Goal: Obtain resource: Download file/media

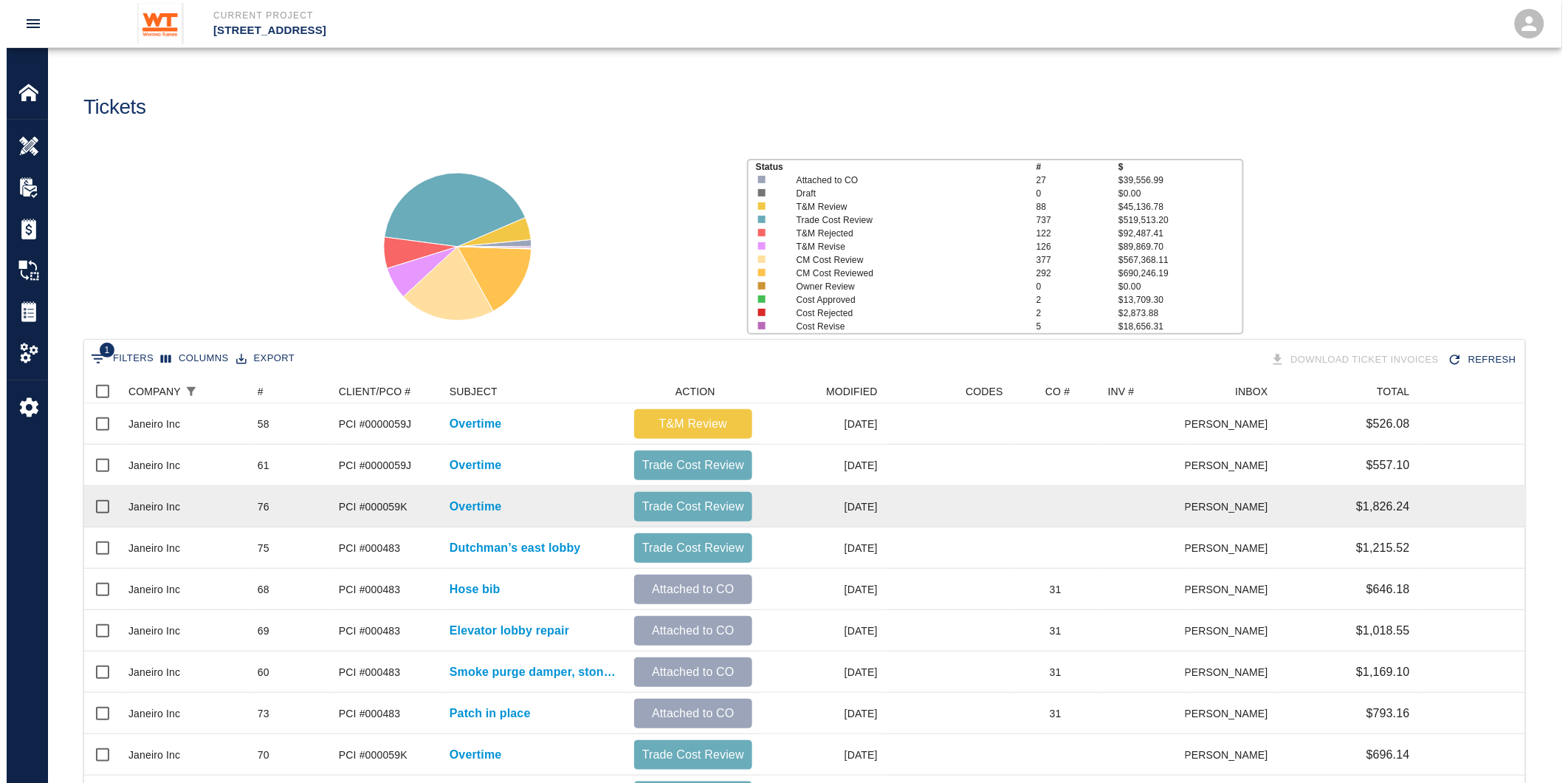
scroll to position [838, 1429]
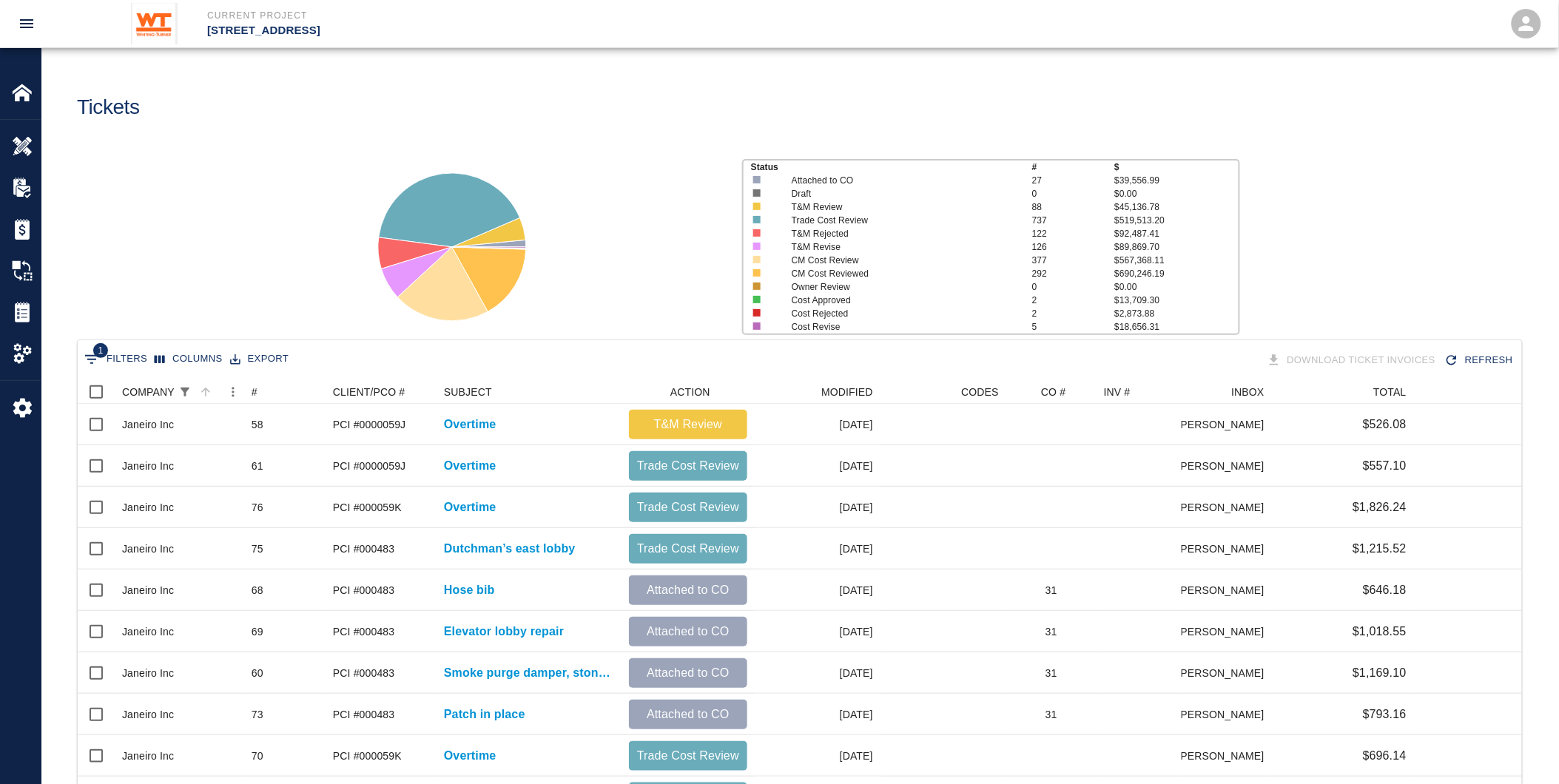
click at [186, 391] on icon "Show filters" at bounding box center [185, 392] width 13 height 13
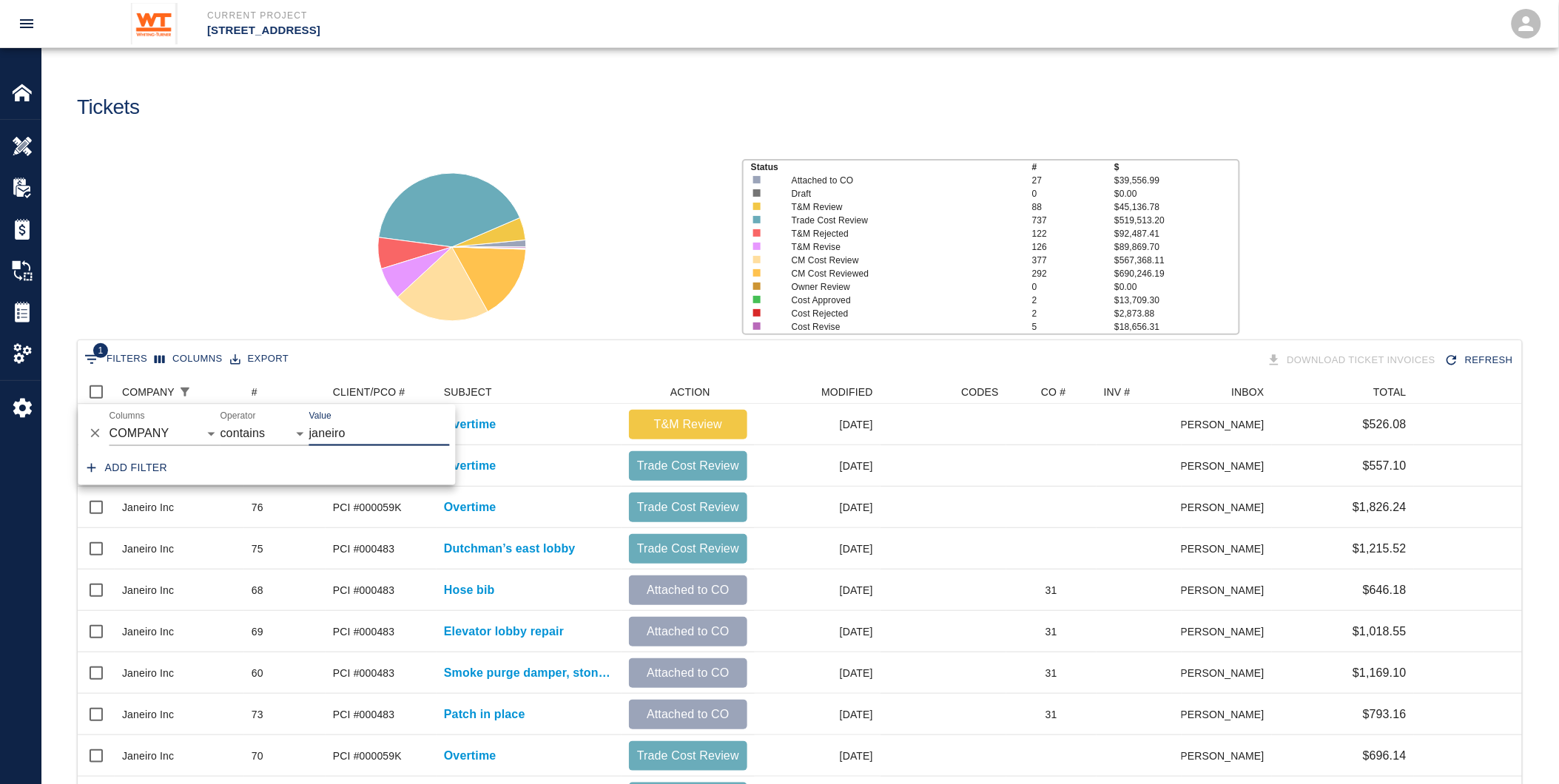
drag, startPoint x: 365, startPoint y: 444, endPoint x: 261, endPoint y: 422, distance: 106.3
click at [261, 422] on div "And Or Columns COMPANY ID # CLIENT/PCO # SUBJECT DESCRIPTION ACTION WORK MODIFI…" at bounding box center [266, 428] width 377 height 47
type input "blue [PERSON_NAME]"
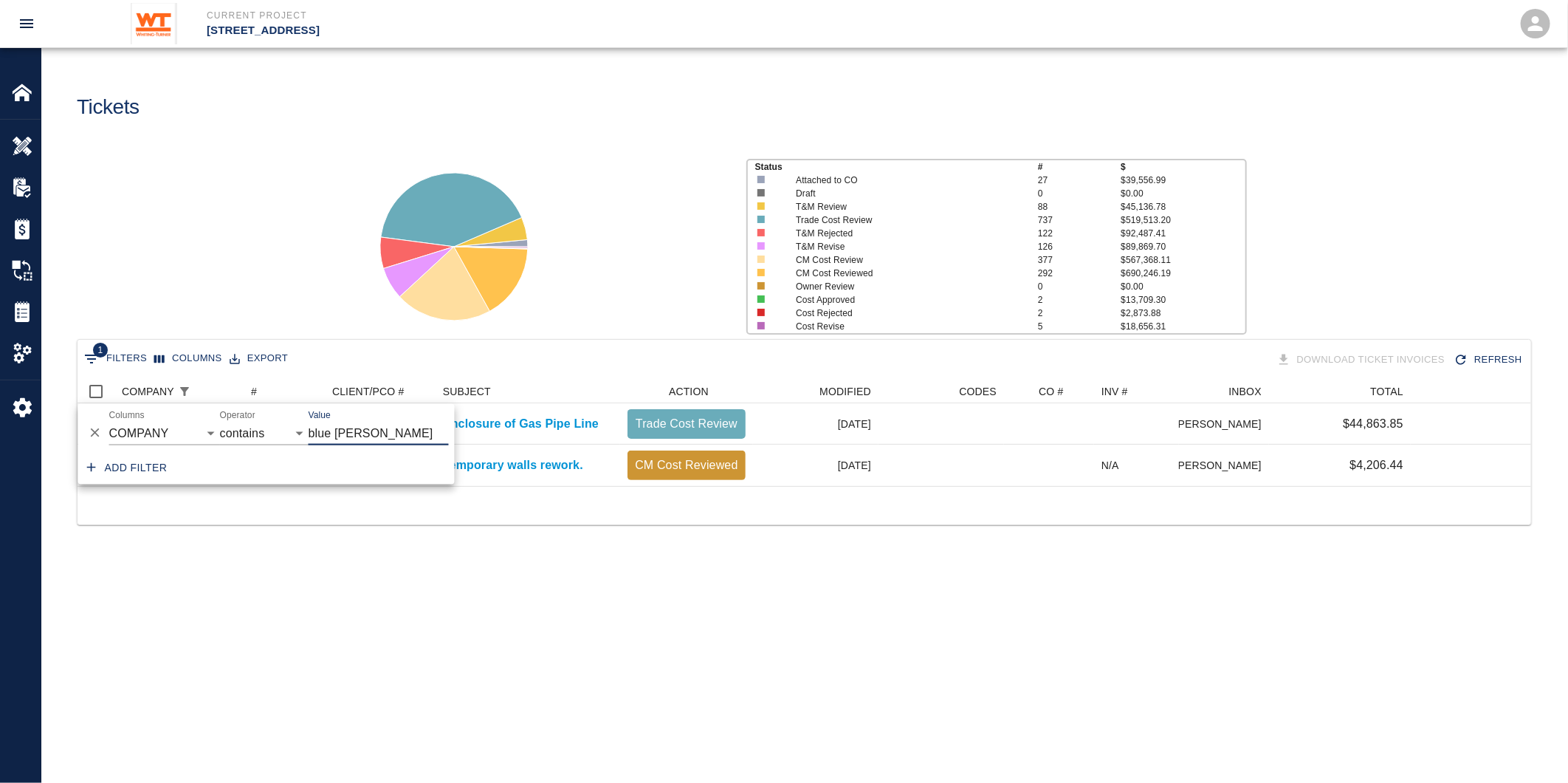
scroll to position [13, 13]
click at [948, 672] on main "Tickets Status # $ Attached to CO 27 $39,556.99 Draft 0 $0.00 T&M Review 88 $45…" at bounding box center [805, 391] width 1527 height 783
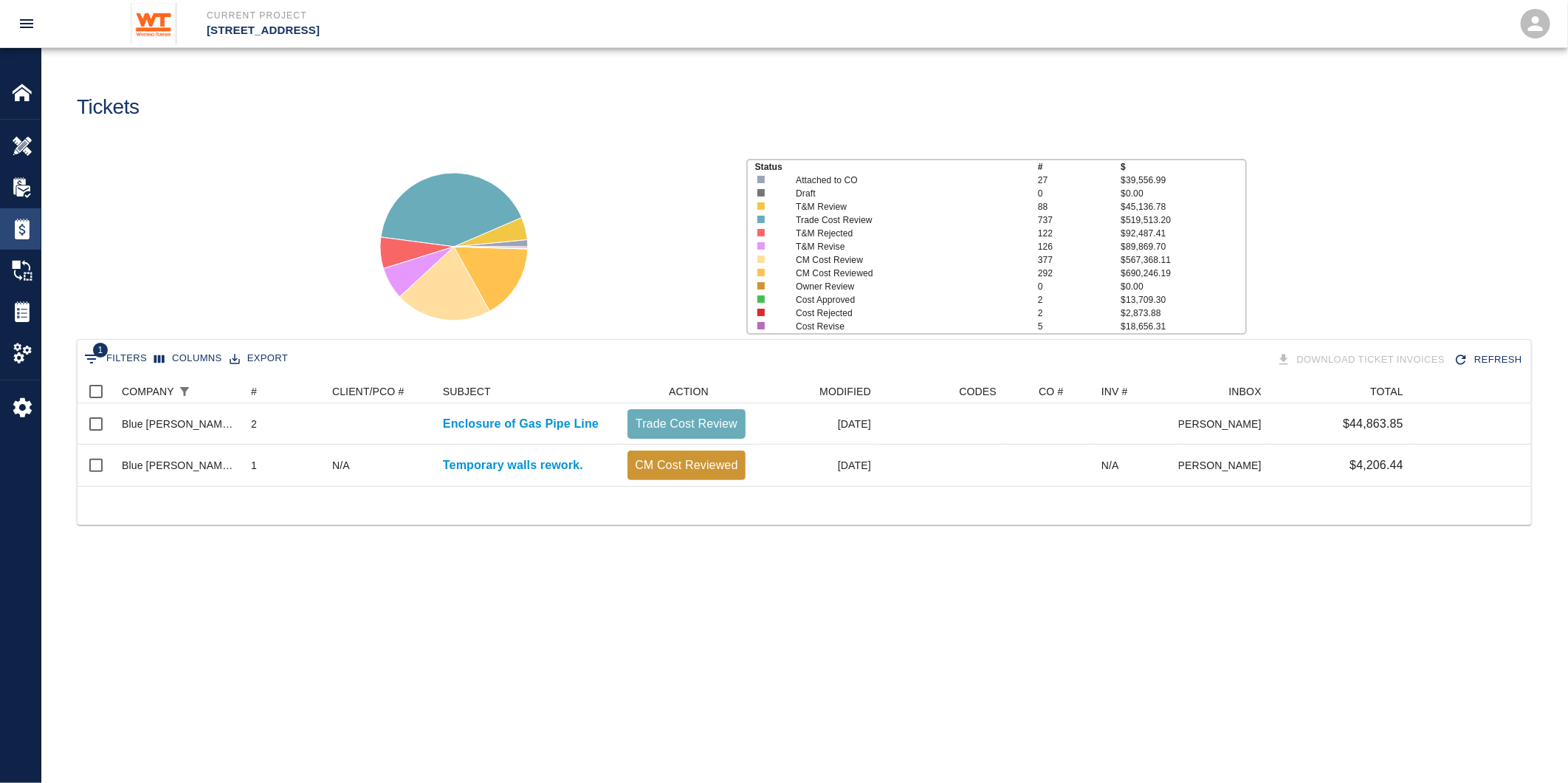
click at [21, 237] on img at bounding box center [22, 228] width 21 height 21
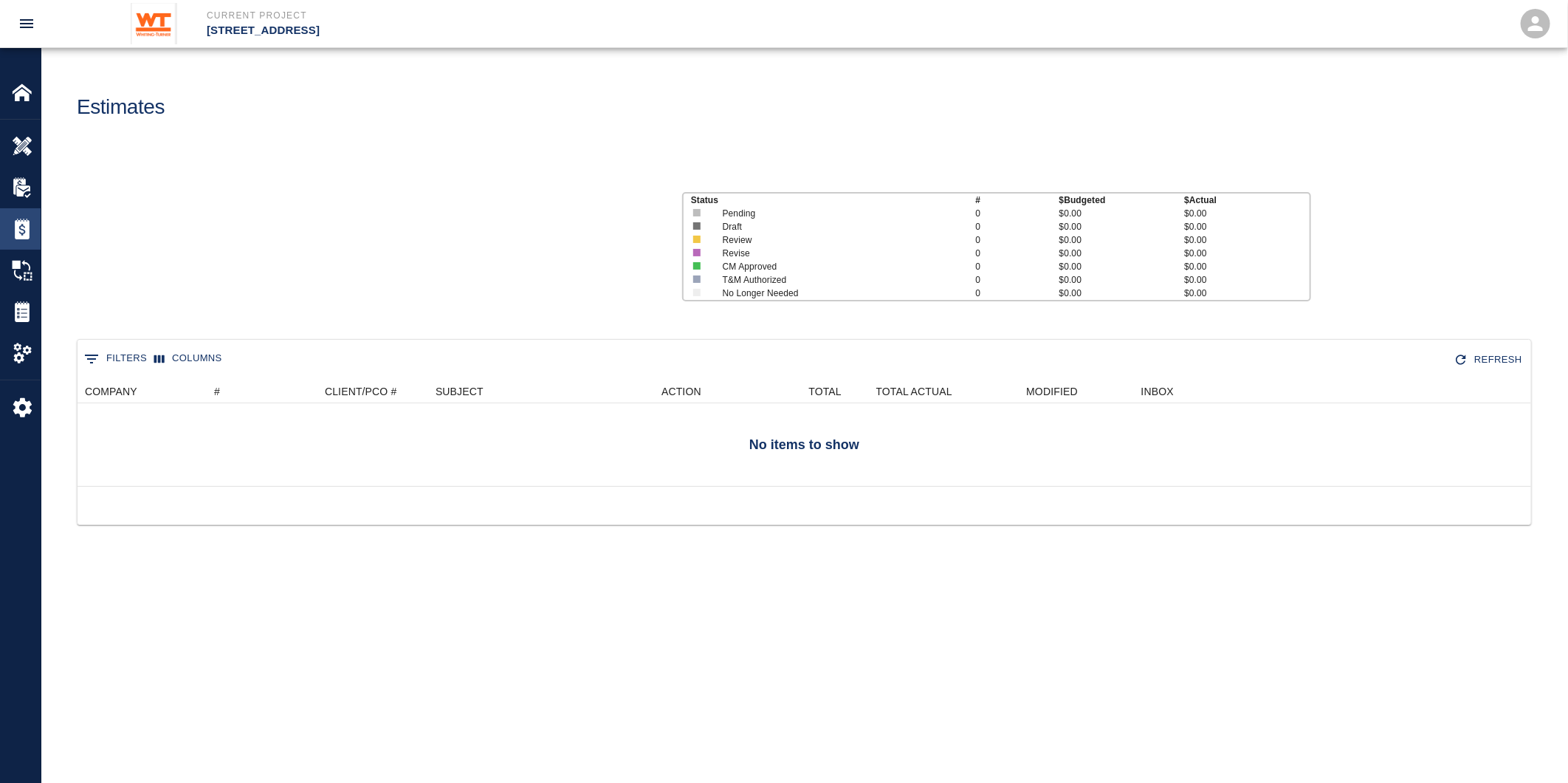
scroll to position [93, 1442]
click at [23, 261] on img at bounding box center [22, 270] width 21 height 21
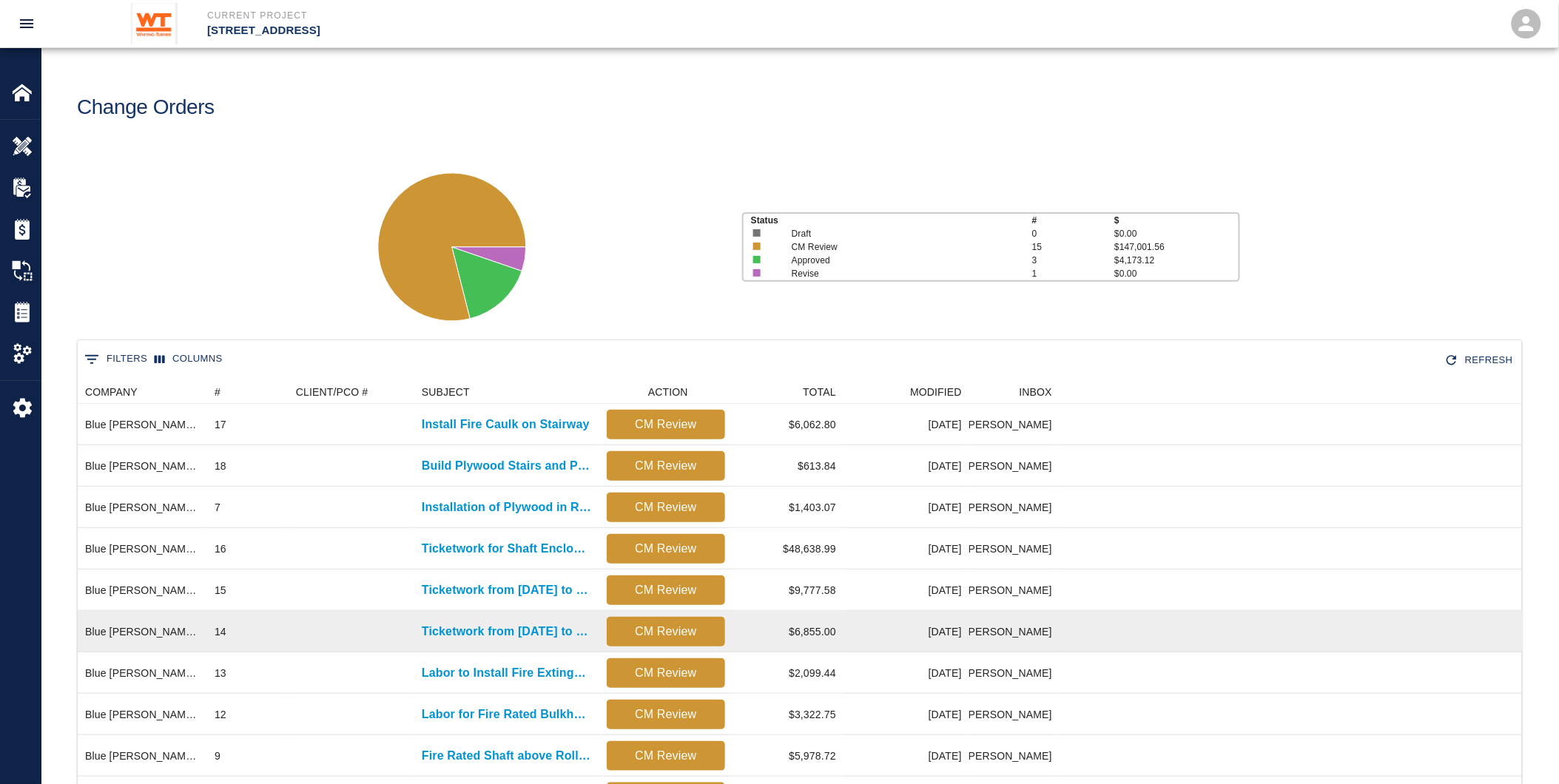
scroll to position [82, 0]
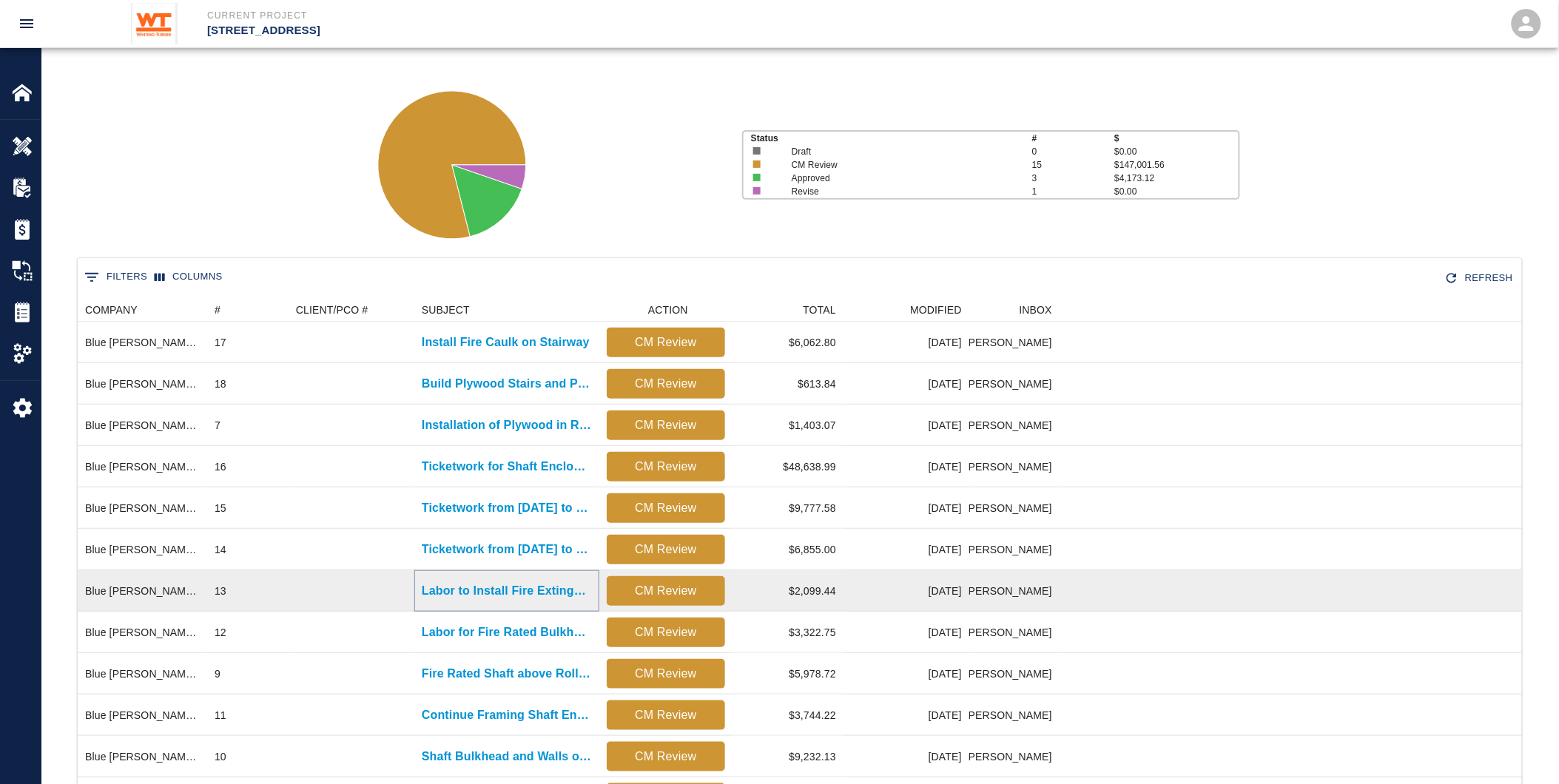
click at [440, 589] on p "Labor to Install Fire Extinguishers and Patching at [GEOGRAPHIC_DATA]" at bounding box center [506, 591] width 170 height 18
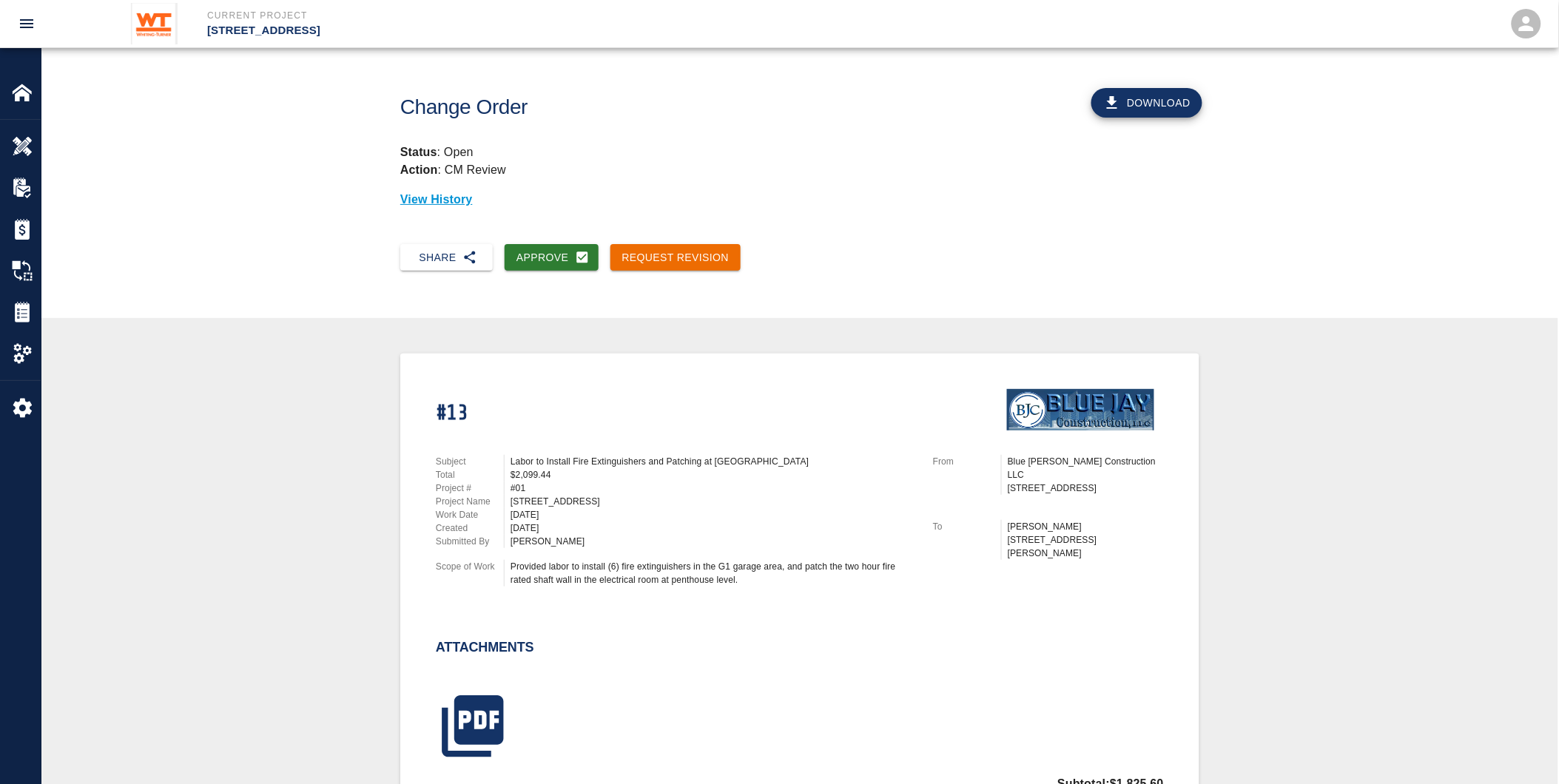
click at [1128, 100] on button "Download" at bounding box center [1147, 103] width 111 height 30
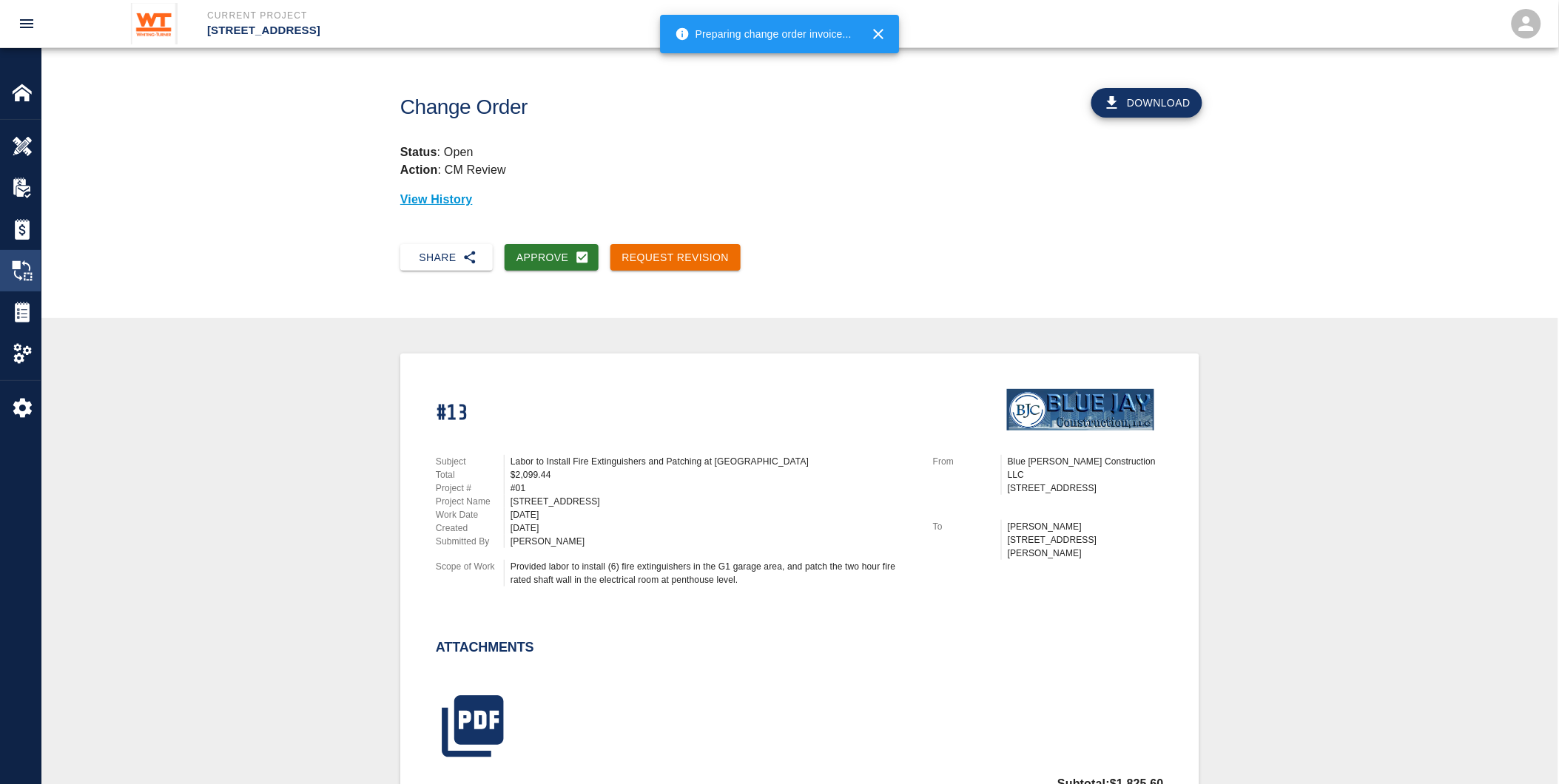
click at [23, 275] on img at bounding box center [22, 270] width 21 height 21
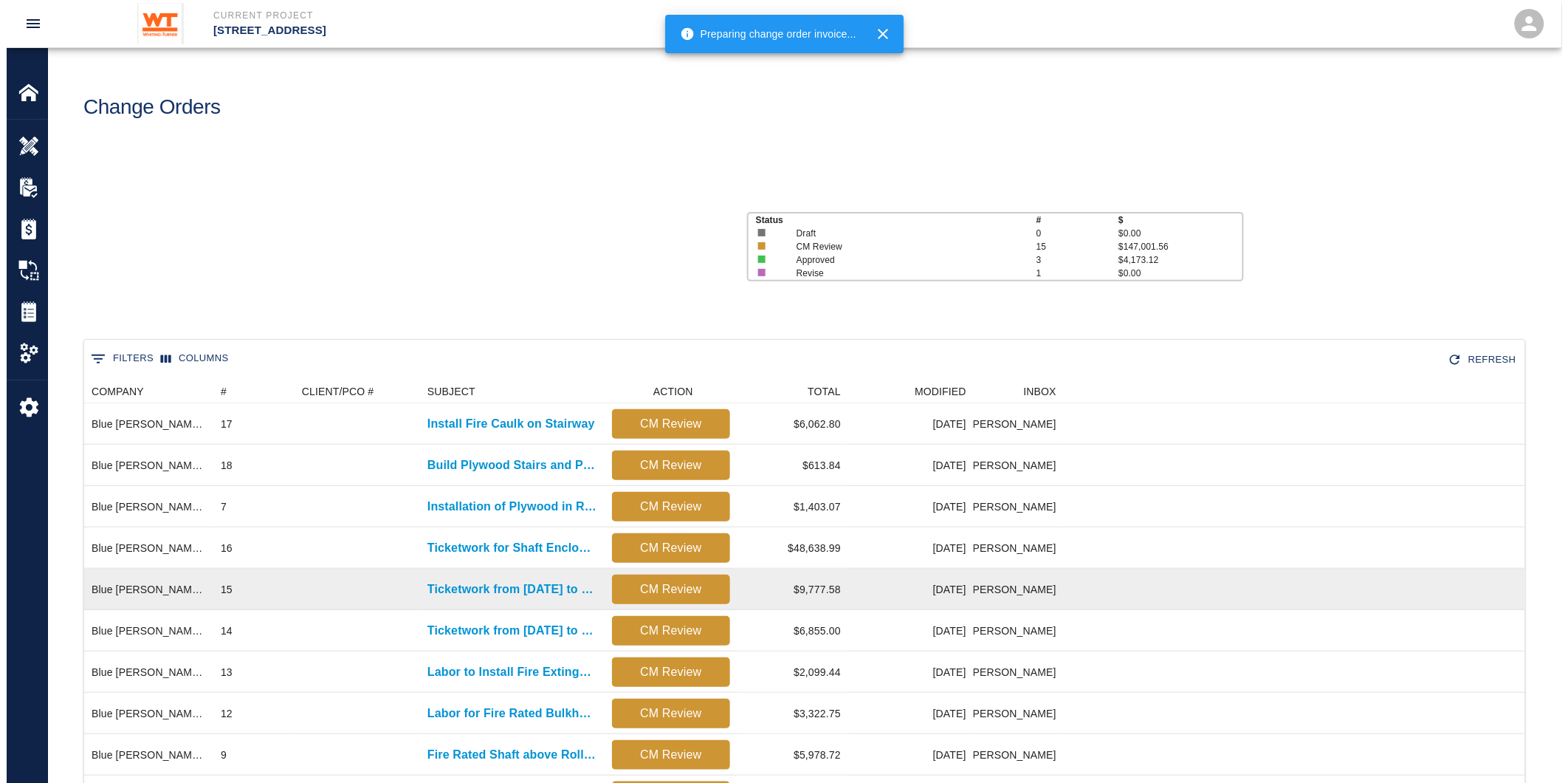
scroll to position [798, 1429]
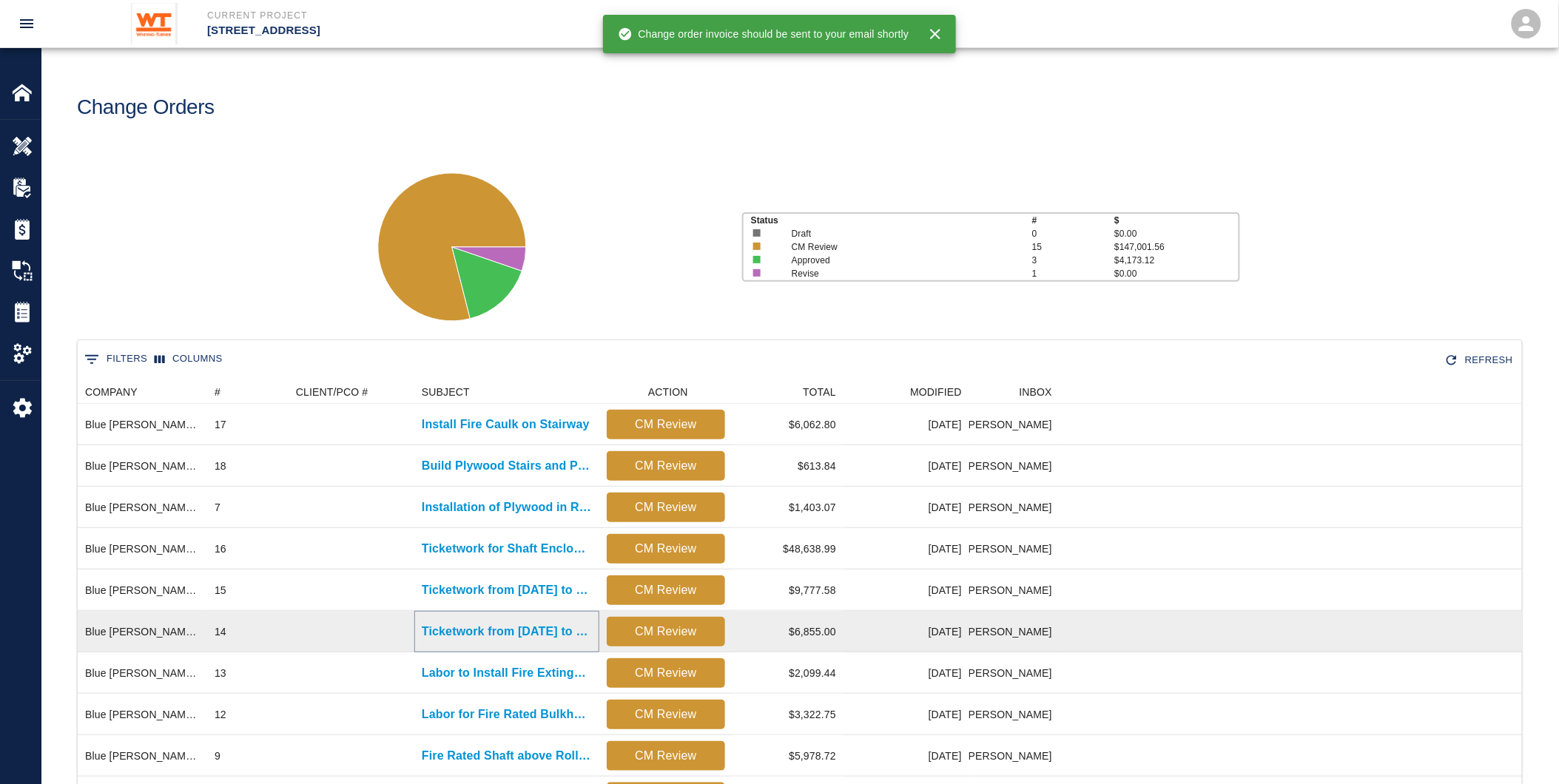
click at [482, 627] on p "Ticketwork from [DATE] to [DATE]" at bounding box center [506, 631] width 170 height 18
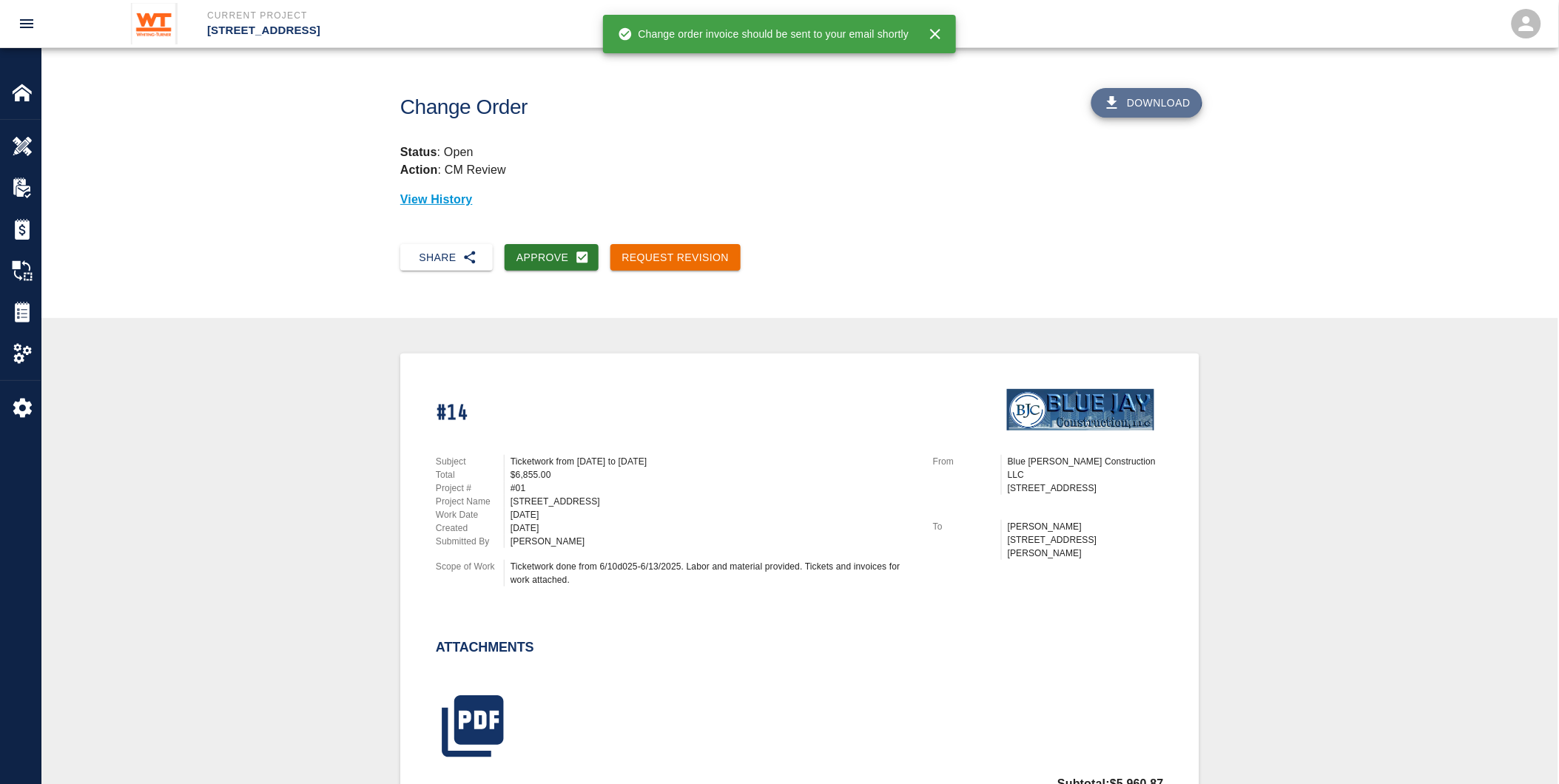
click at [1132, 94] on button "Download" at bounding box center [1147, 103] width 111 height 30
click at [19, 311] on img at bounding box center [22, 312] width 21 height 21
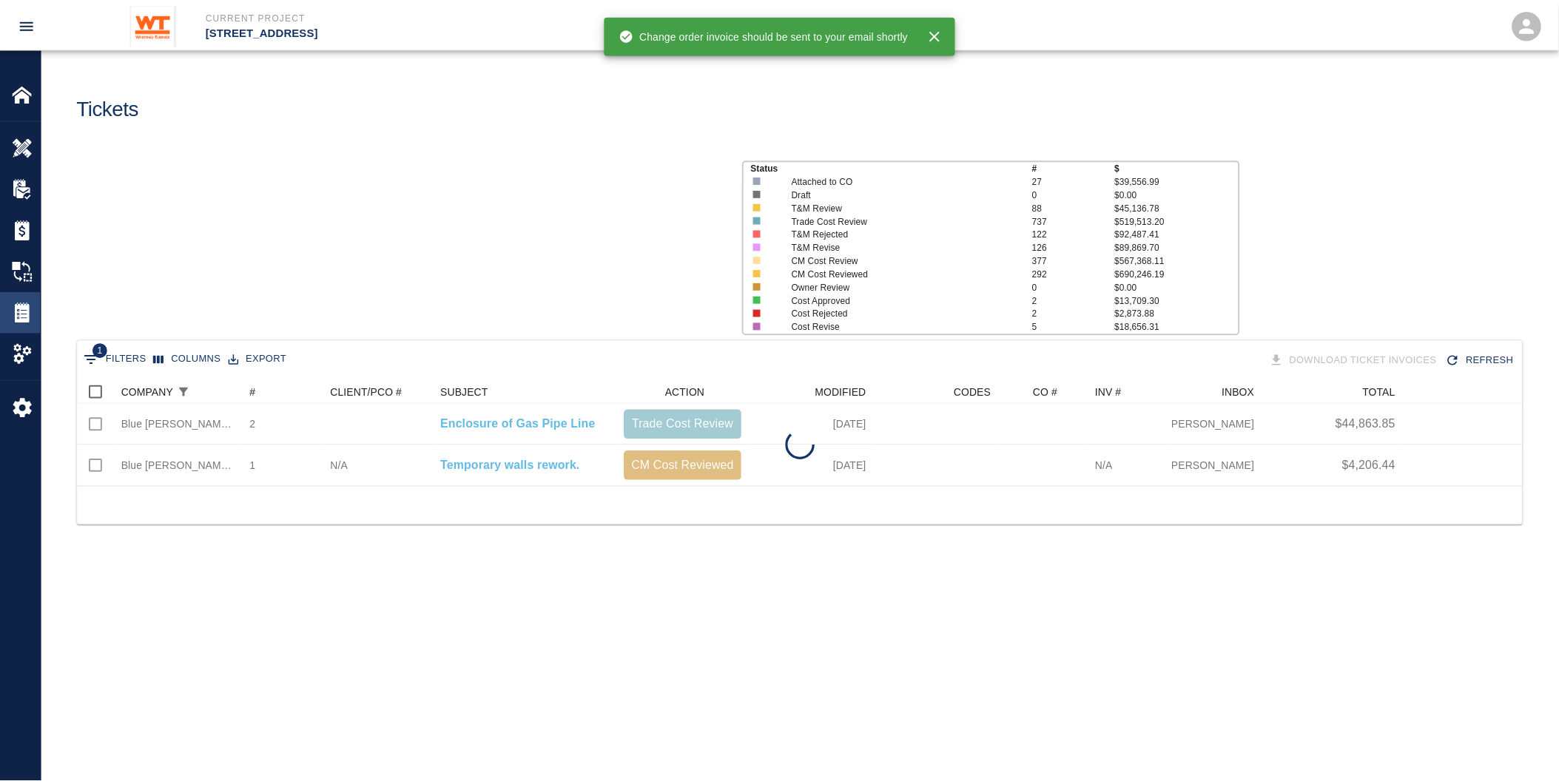
scroll to position [93, 1445]
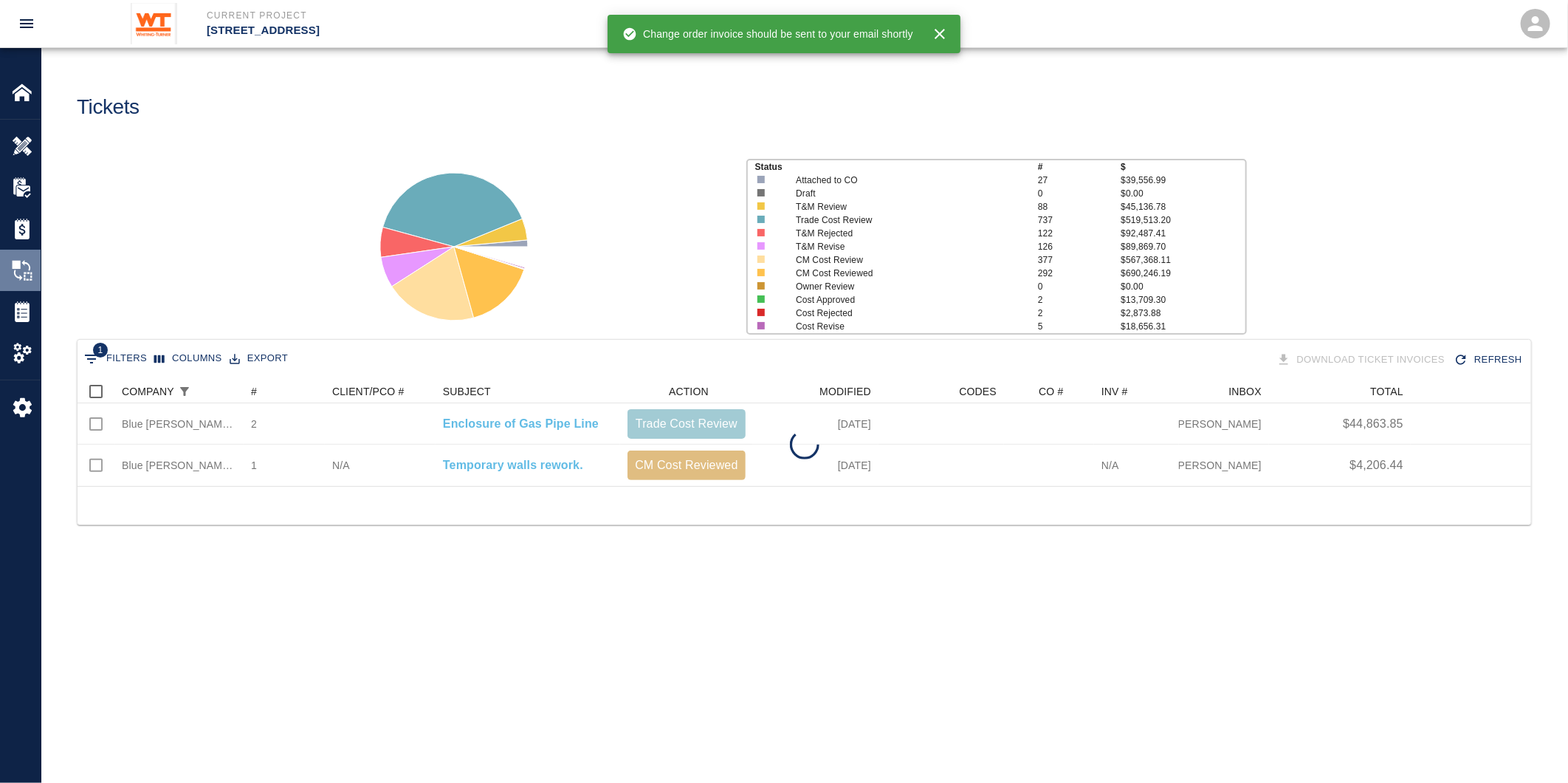
click at [13, 268] on img at bounding box center [22, 270] width 21 height 21
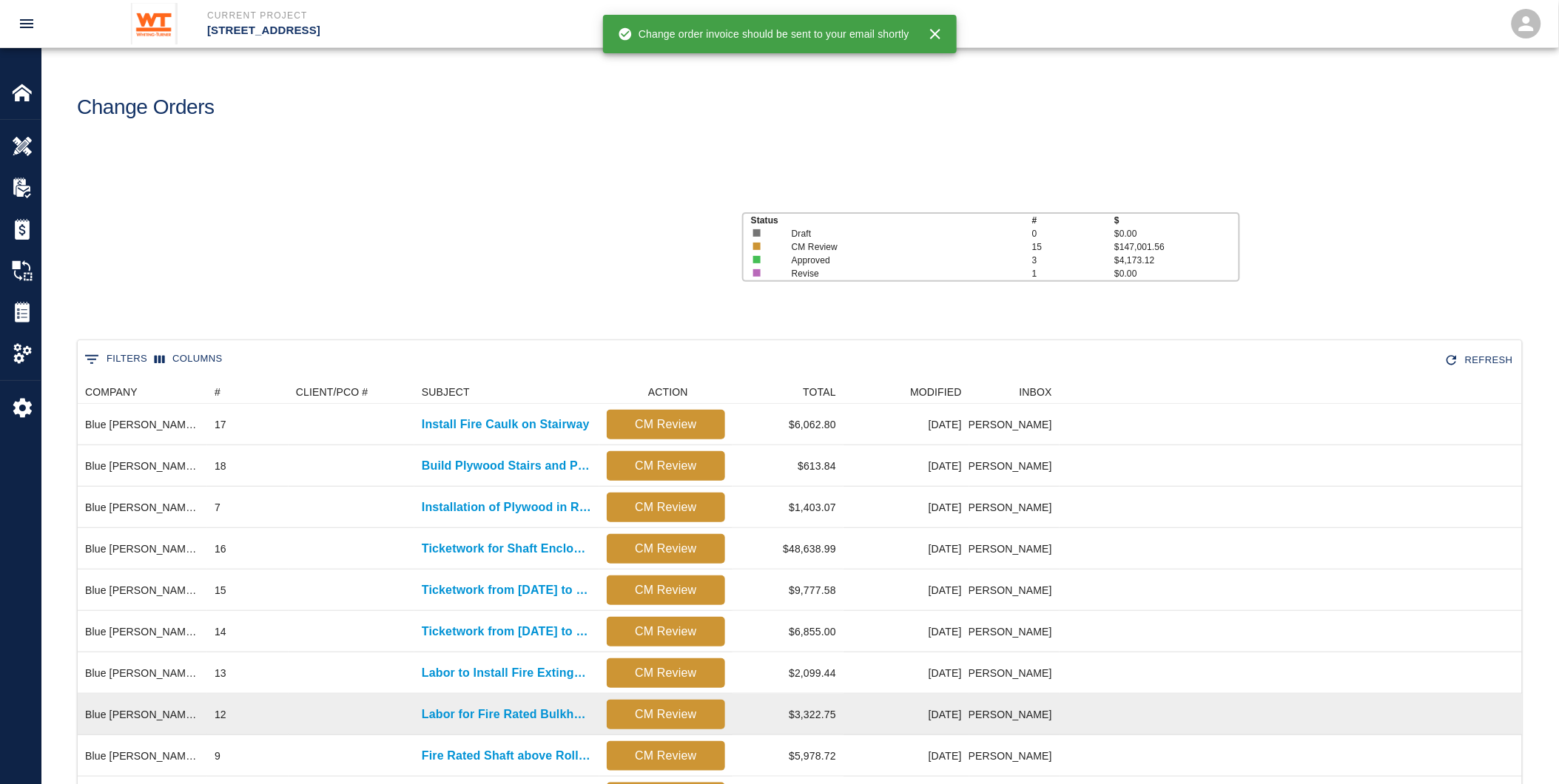
scroll to position [799, 1432]
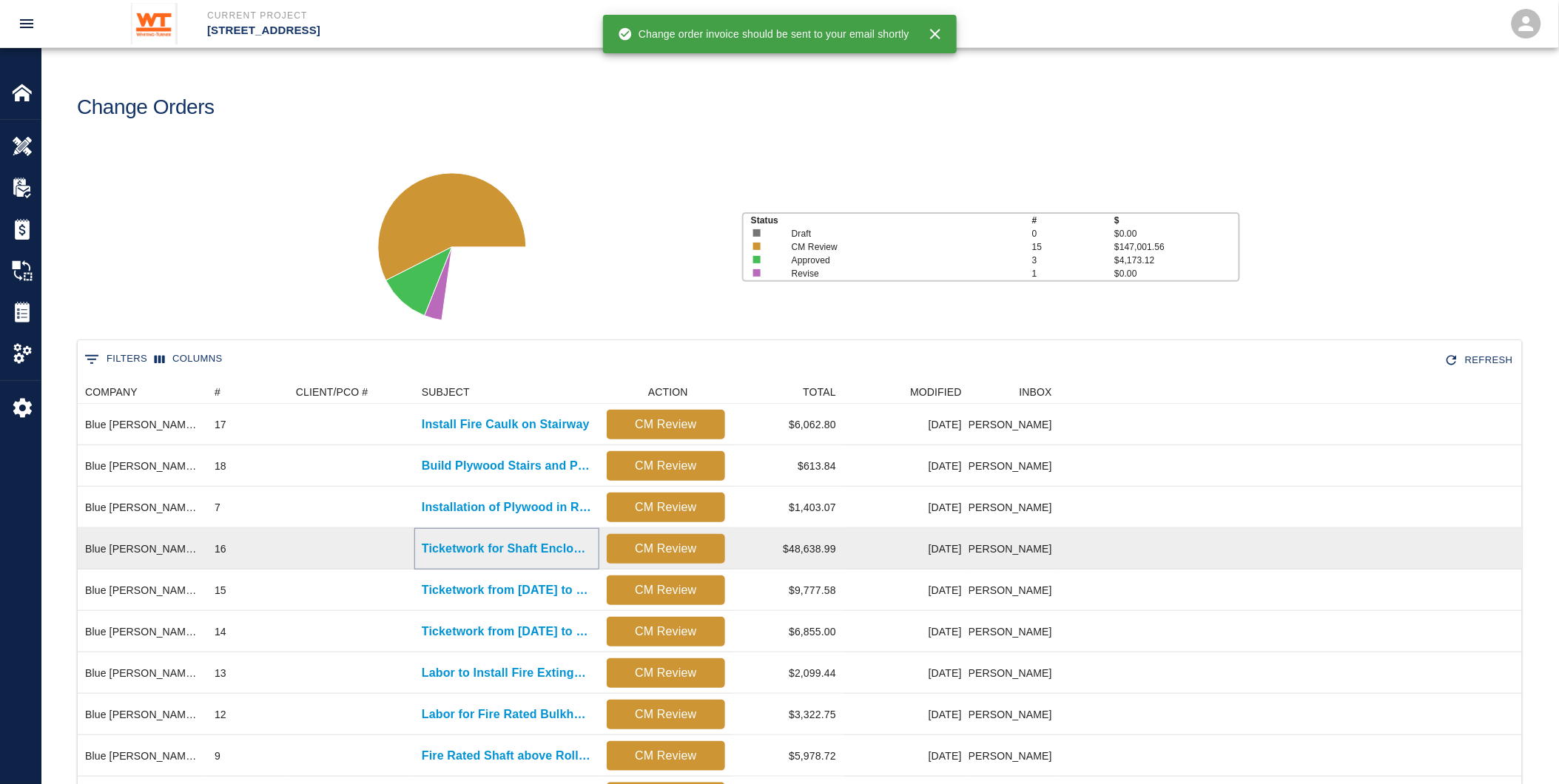
click at [491, 551] on p "Ticketwork for Shaft Enclosure for Gas Pipe" at bounding box center [506, 548] width 170 height 18
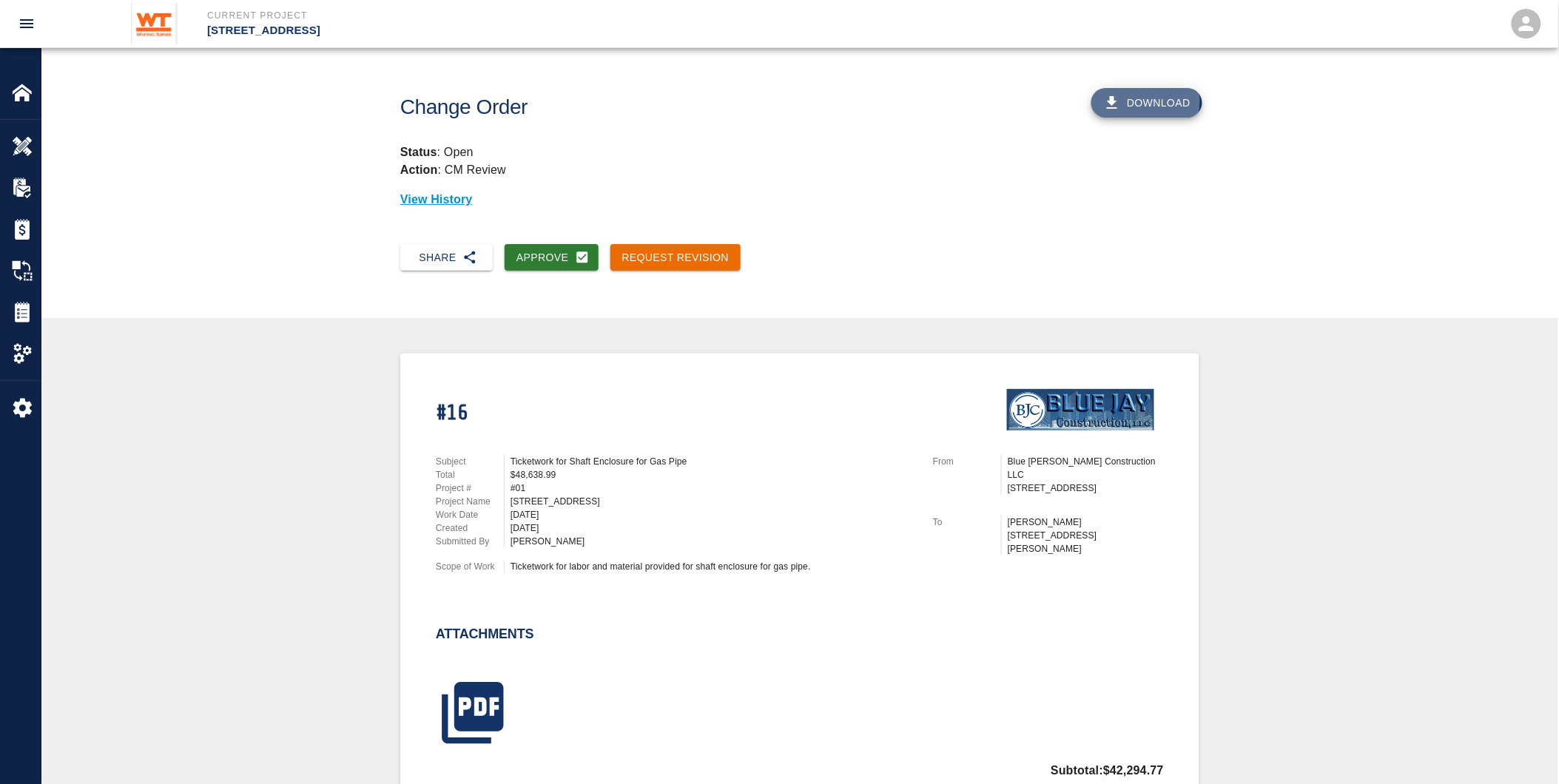
click at [1135, 101] on button "Download" at bounding box center [1147, 103] width 111 height 30
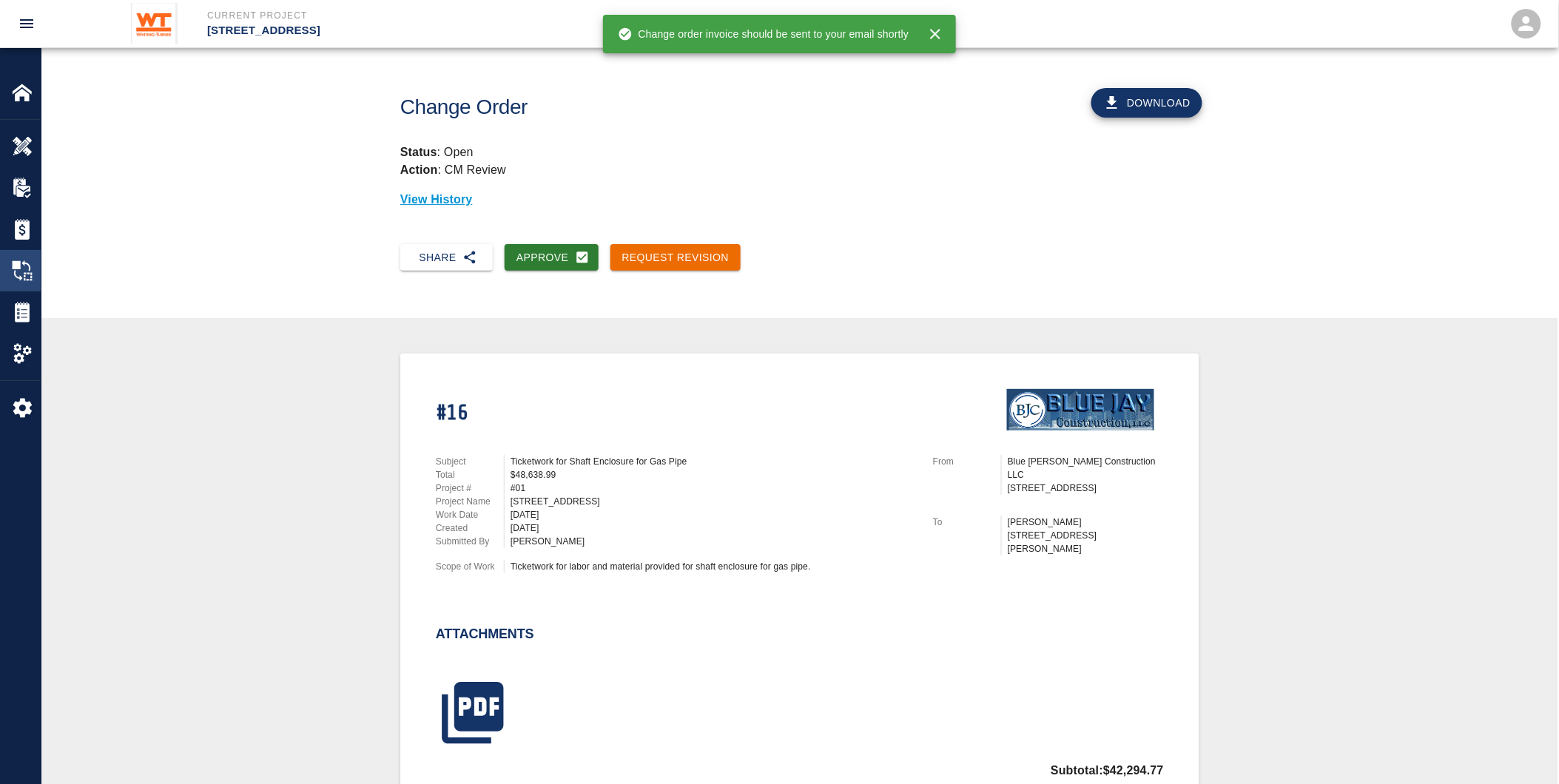
click at [18, 270] on img at bounding box center [22, 270] width 21 height 21
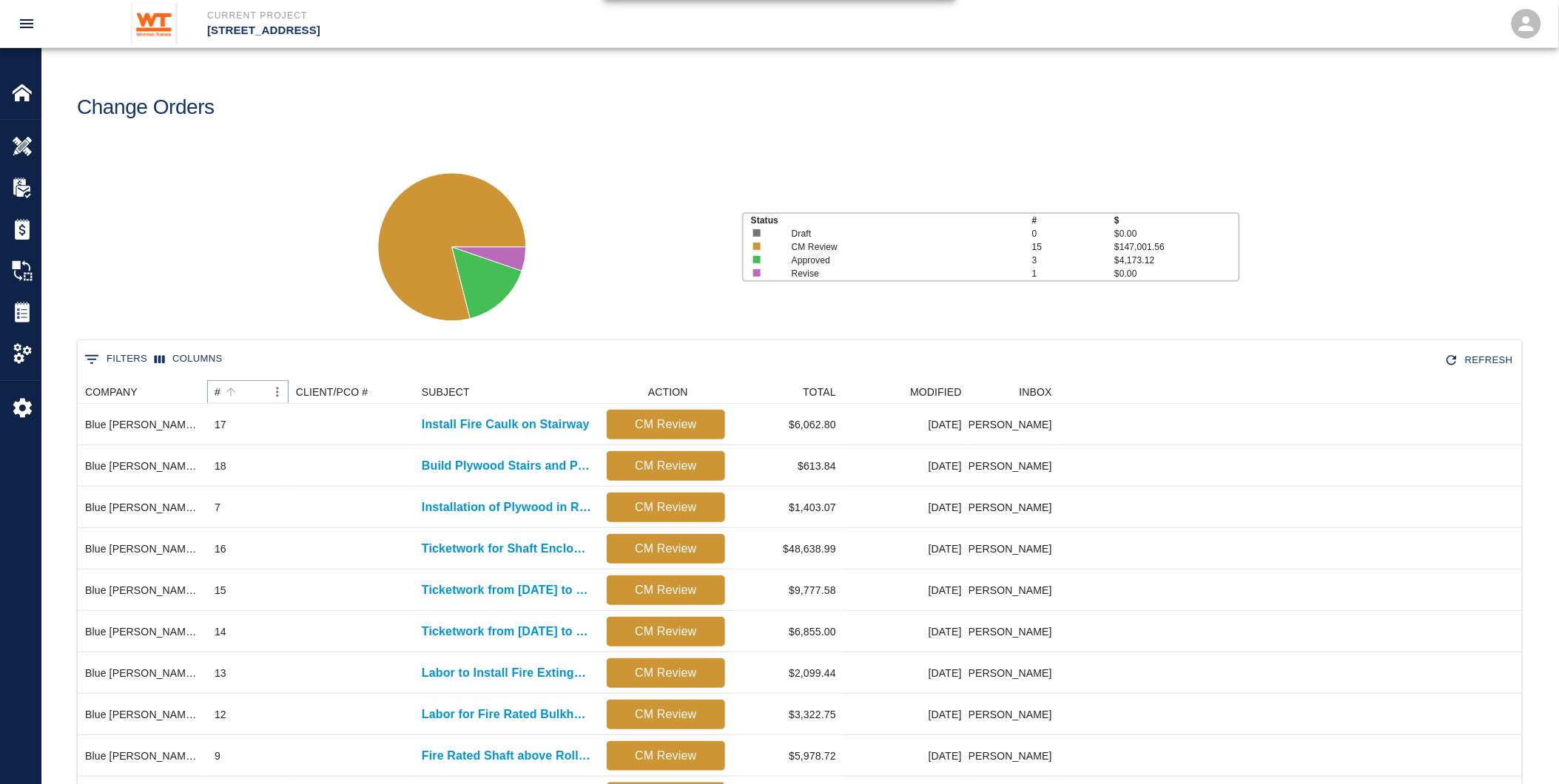
click at [223, 387] on button "Sort" at bounding box center [230, 392] width 21 height 21
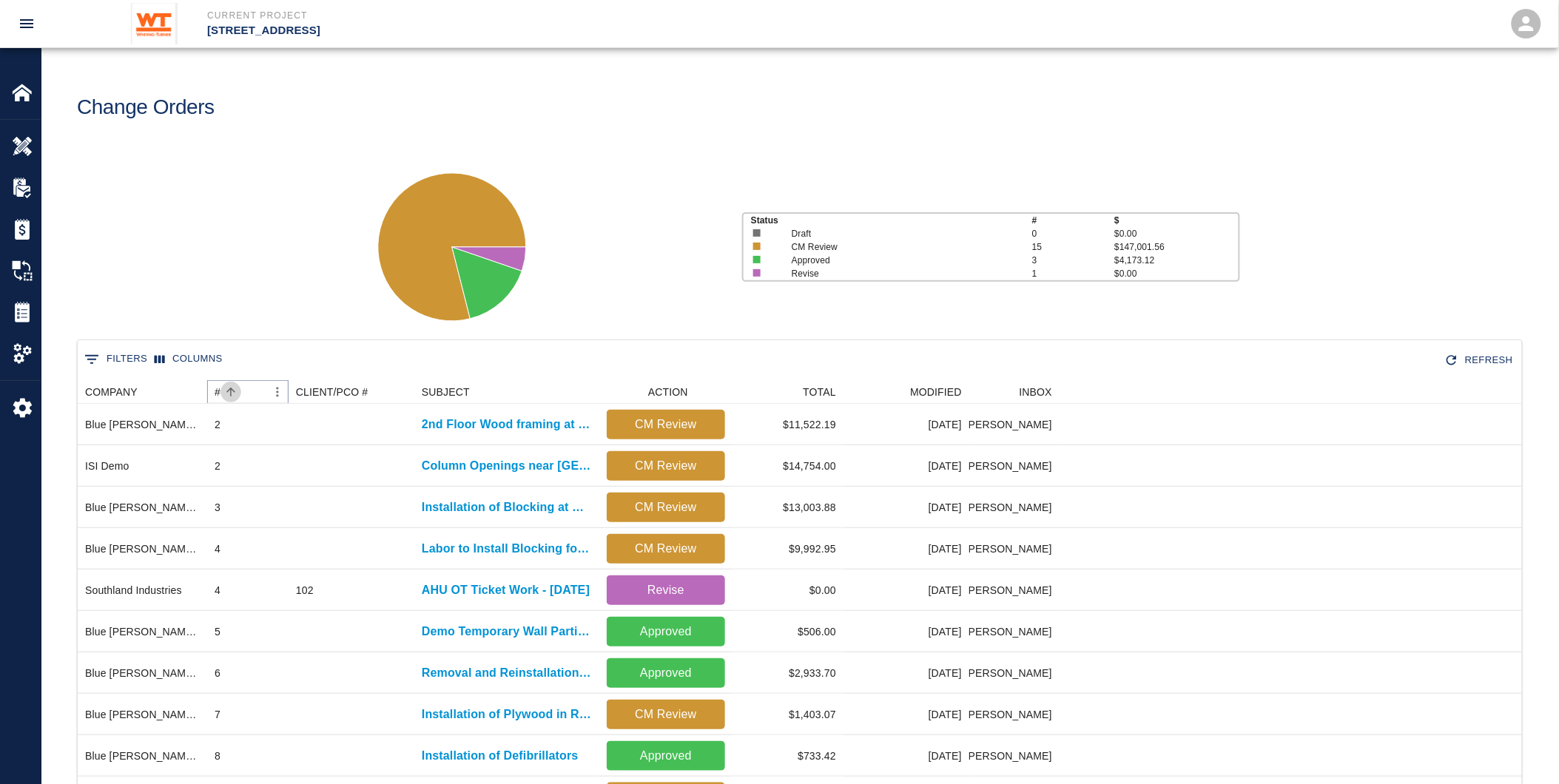
click at [223, 387] on button "Sort" at bounding box center [230, 392] width 21 height 21
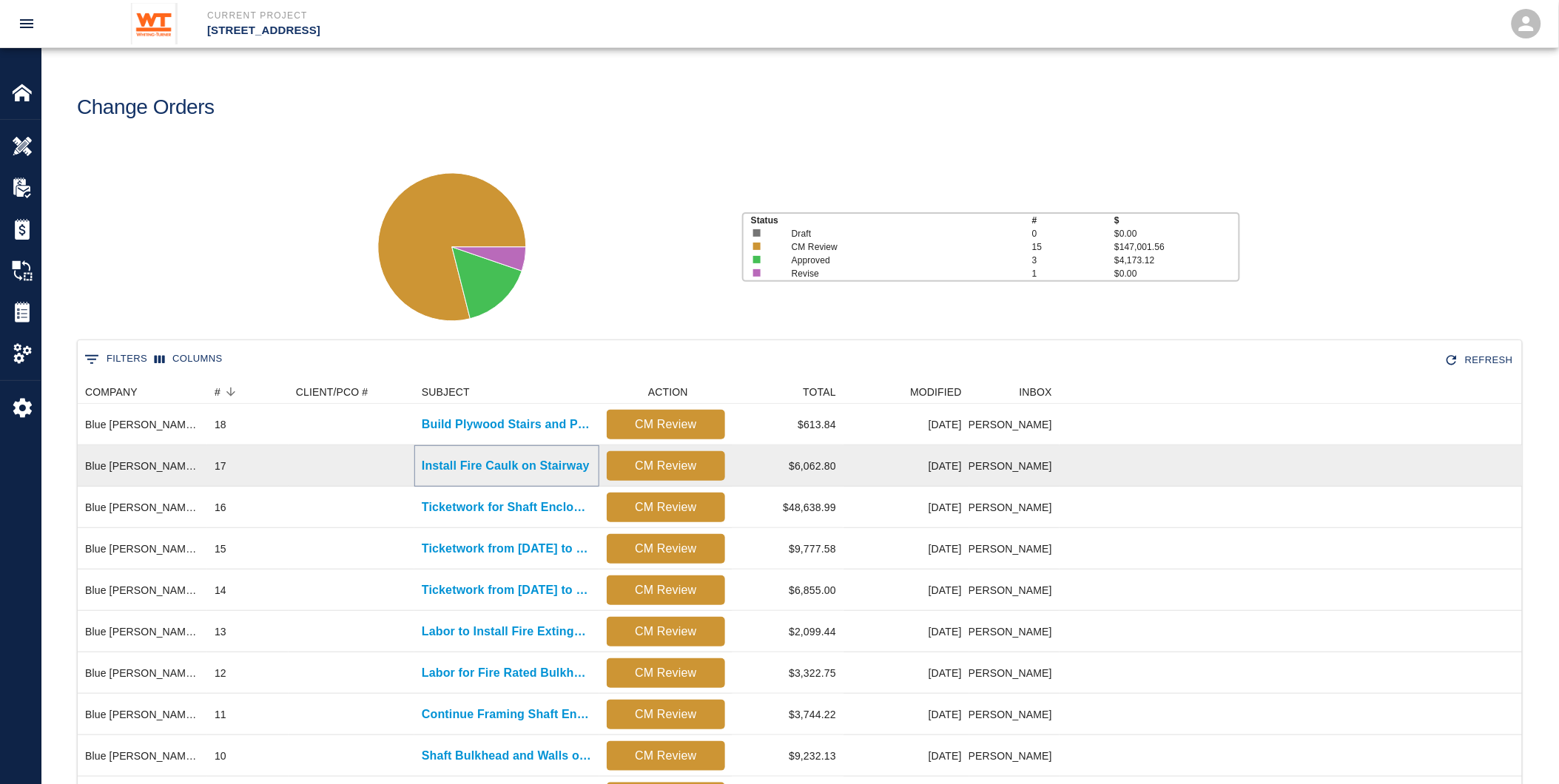
click at [496, 467] on p "Install Fire Caulk on Stairway" at bounding box center [505, 465] width 168 height 18
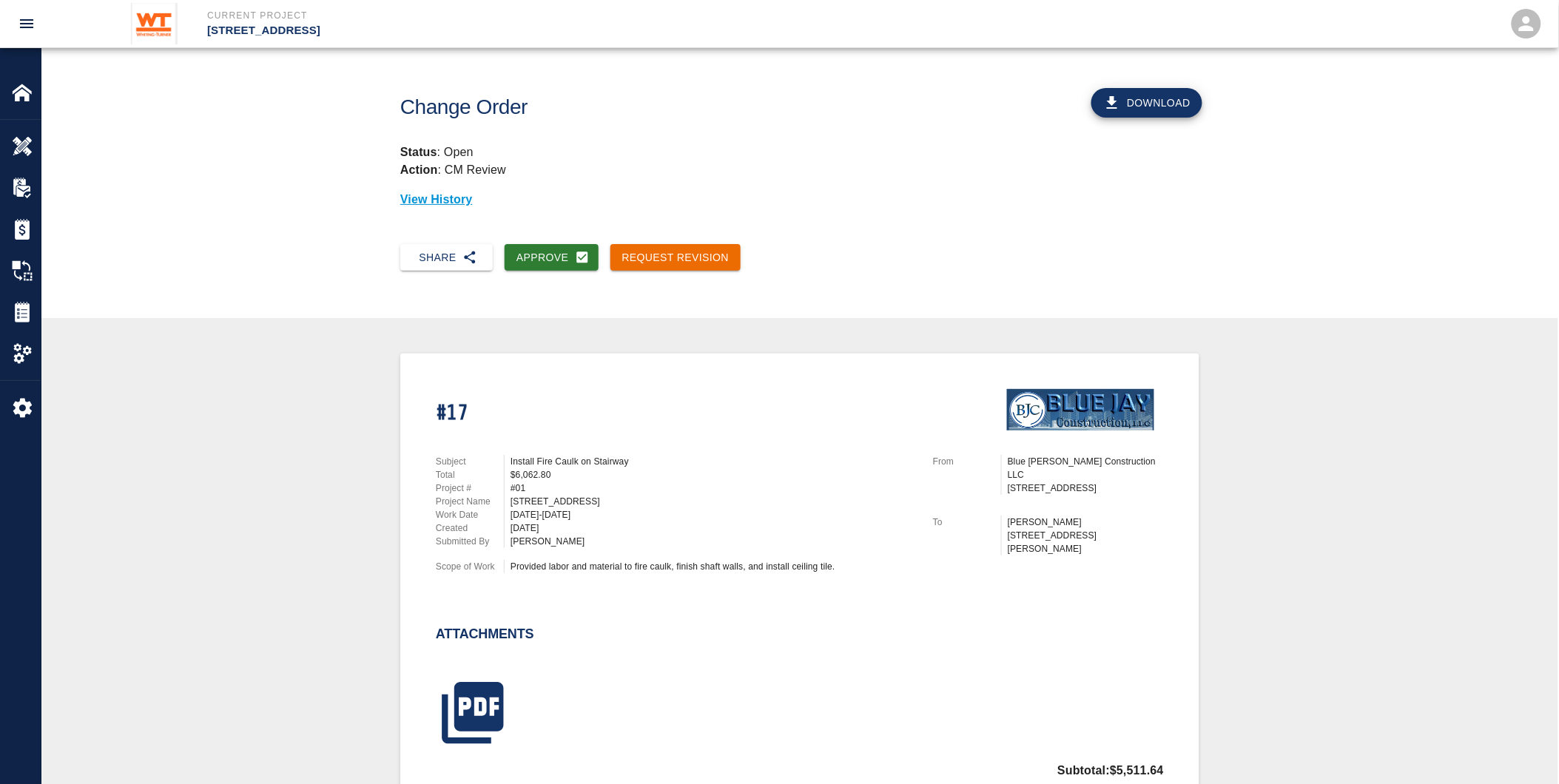
click at [1115, 102] on icon "button" at bounding box center [1112, 102] width 10 height 13
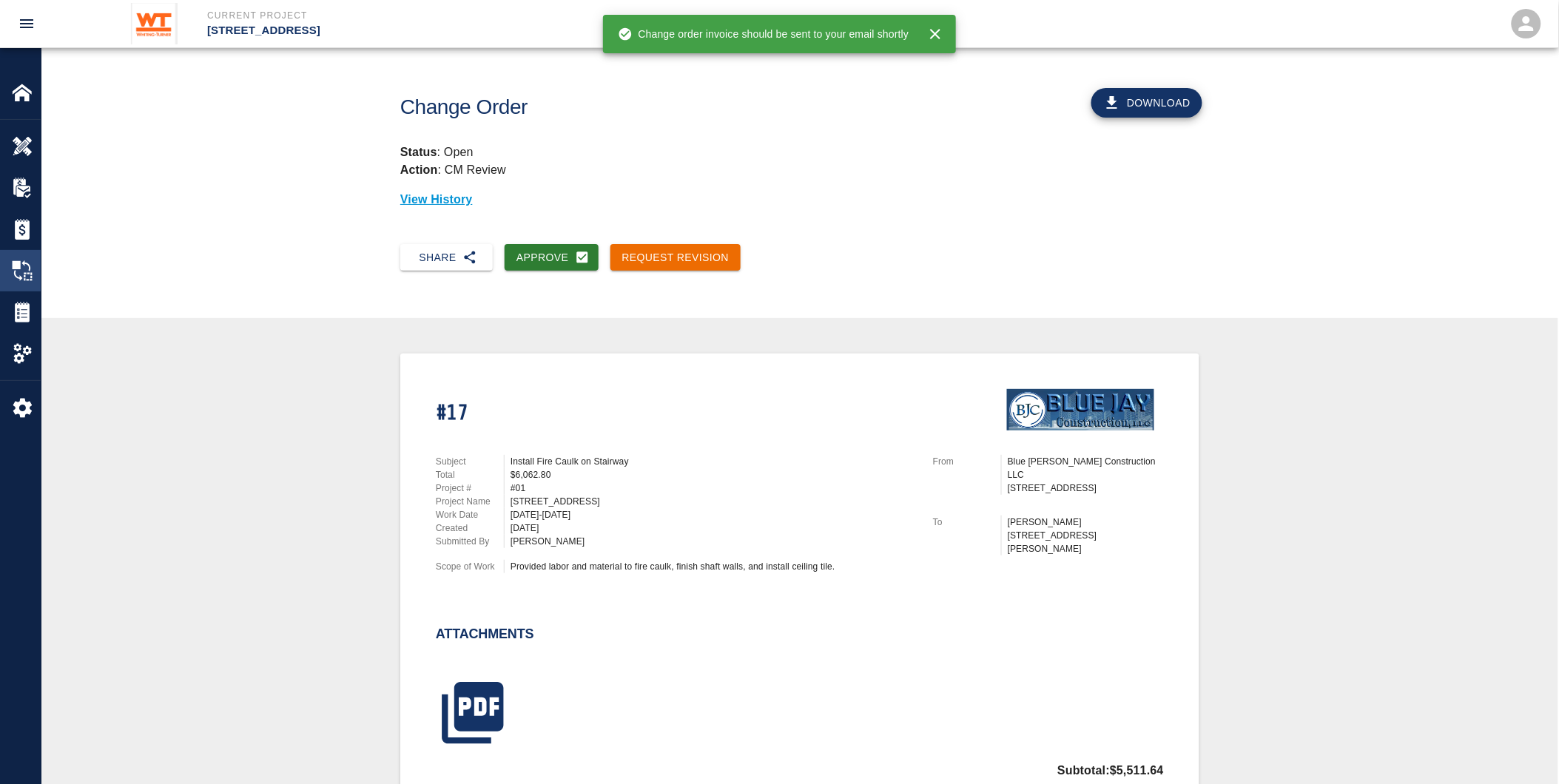
click at [18, 263] on img at bounding box center [22, 270] width 21 height 21
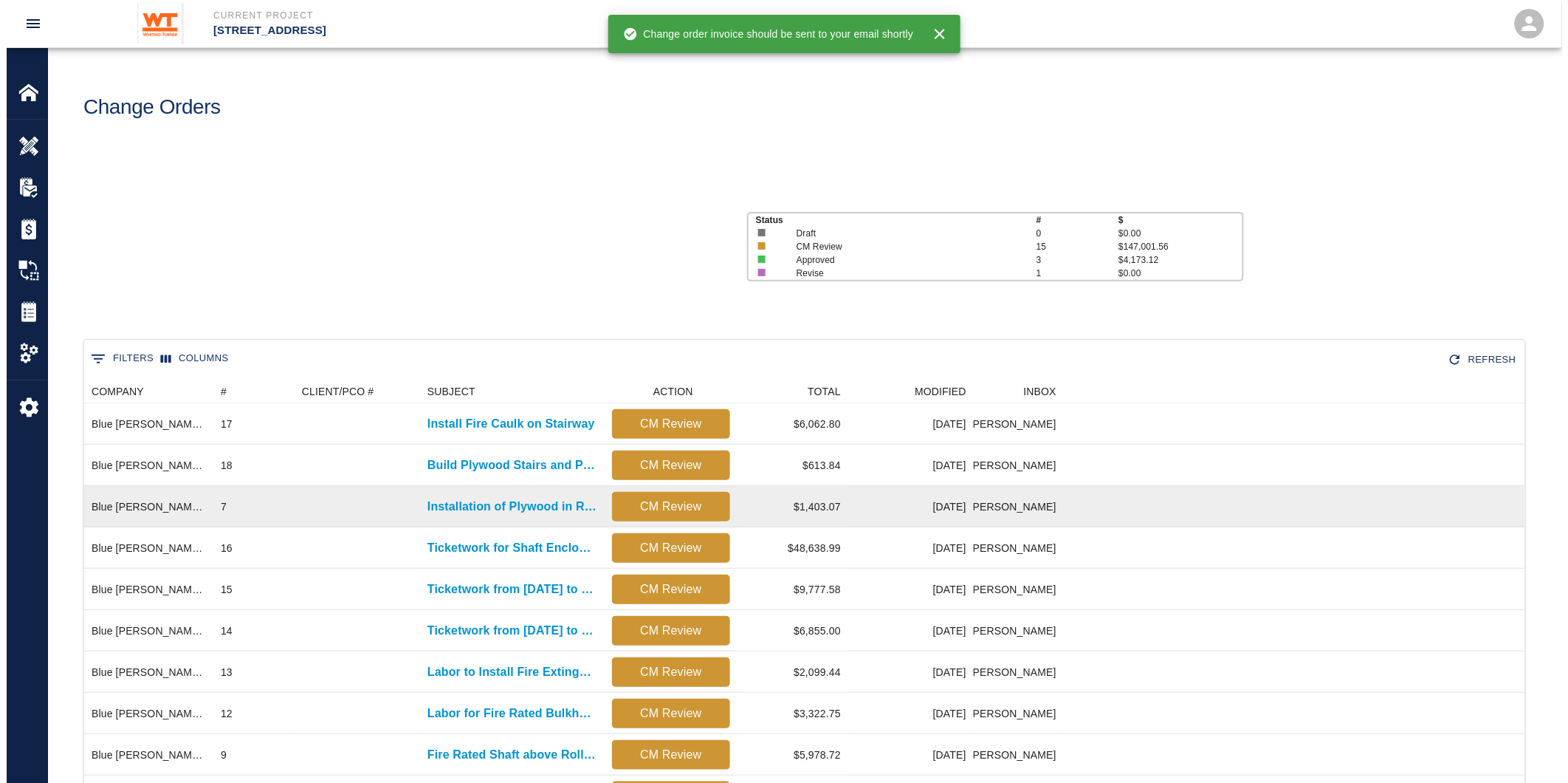
scroll to position [798, 1429]
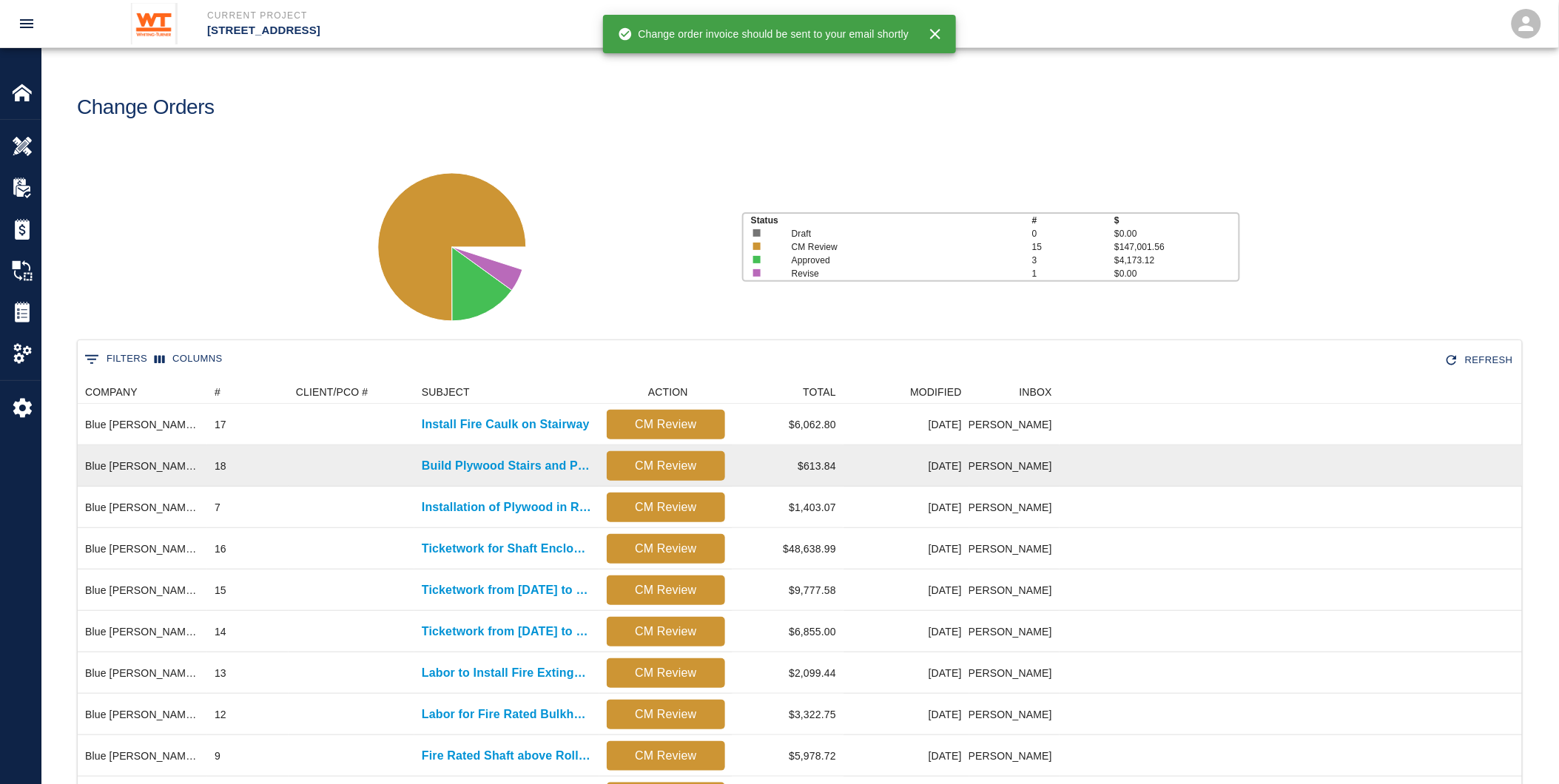
click at [477, 456] on div "Build Plywood Stairs and Punch List" at bounding box center [506, 465] width 185 height 41
click at [474, 457] on p "Build Plywood Stairs and Punch List" at bounding box center [506, 465] width 170 height 18
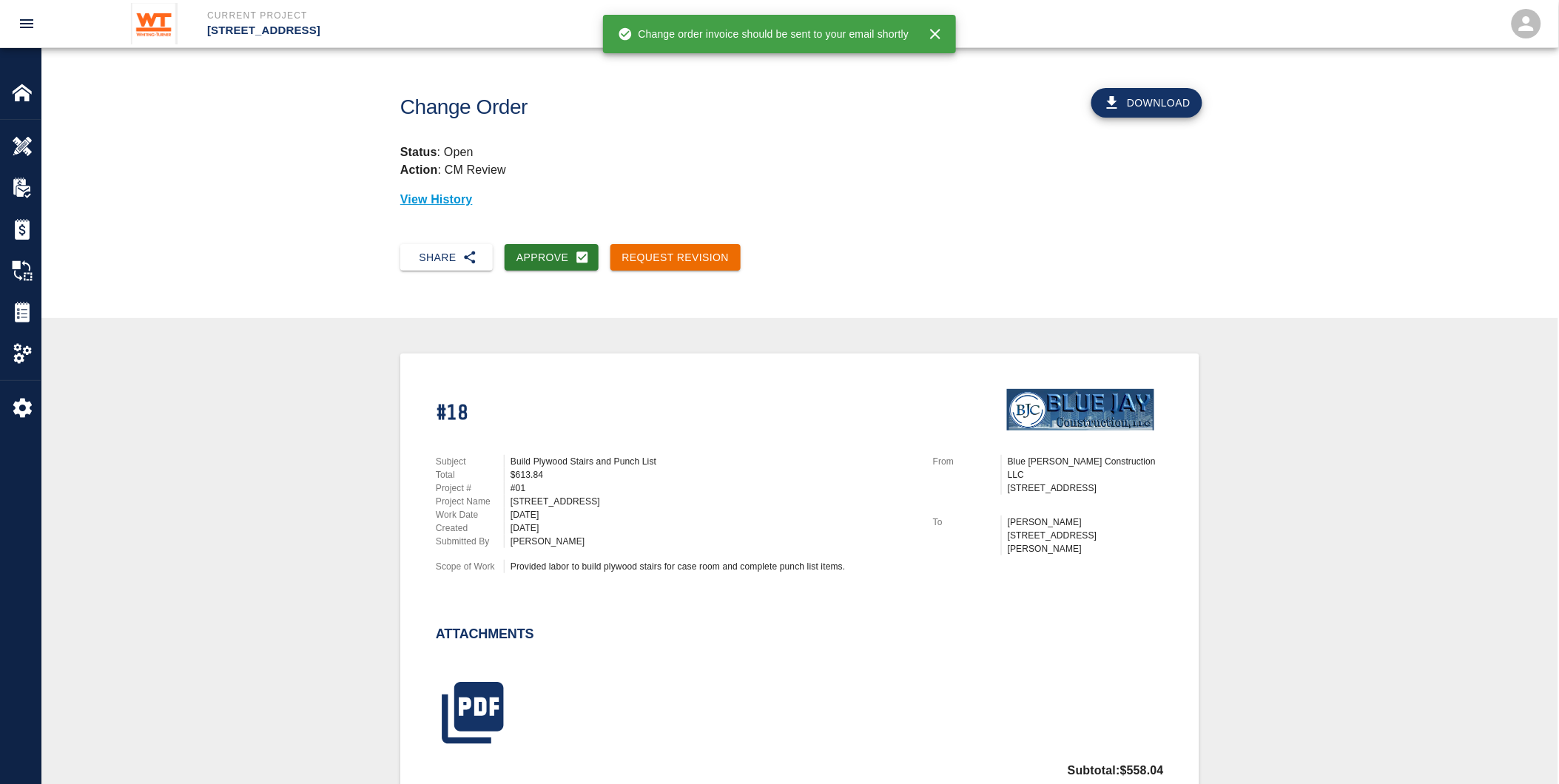
click at [1149, 102] on button "Download" at bounding box center [1147, 103] width 111 height 30
click at [801, 301] on div "Share Approve Request Revision" at bounding box center [799, 269] width 1517 height 75
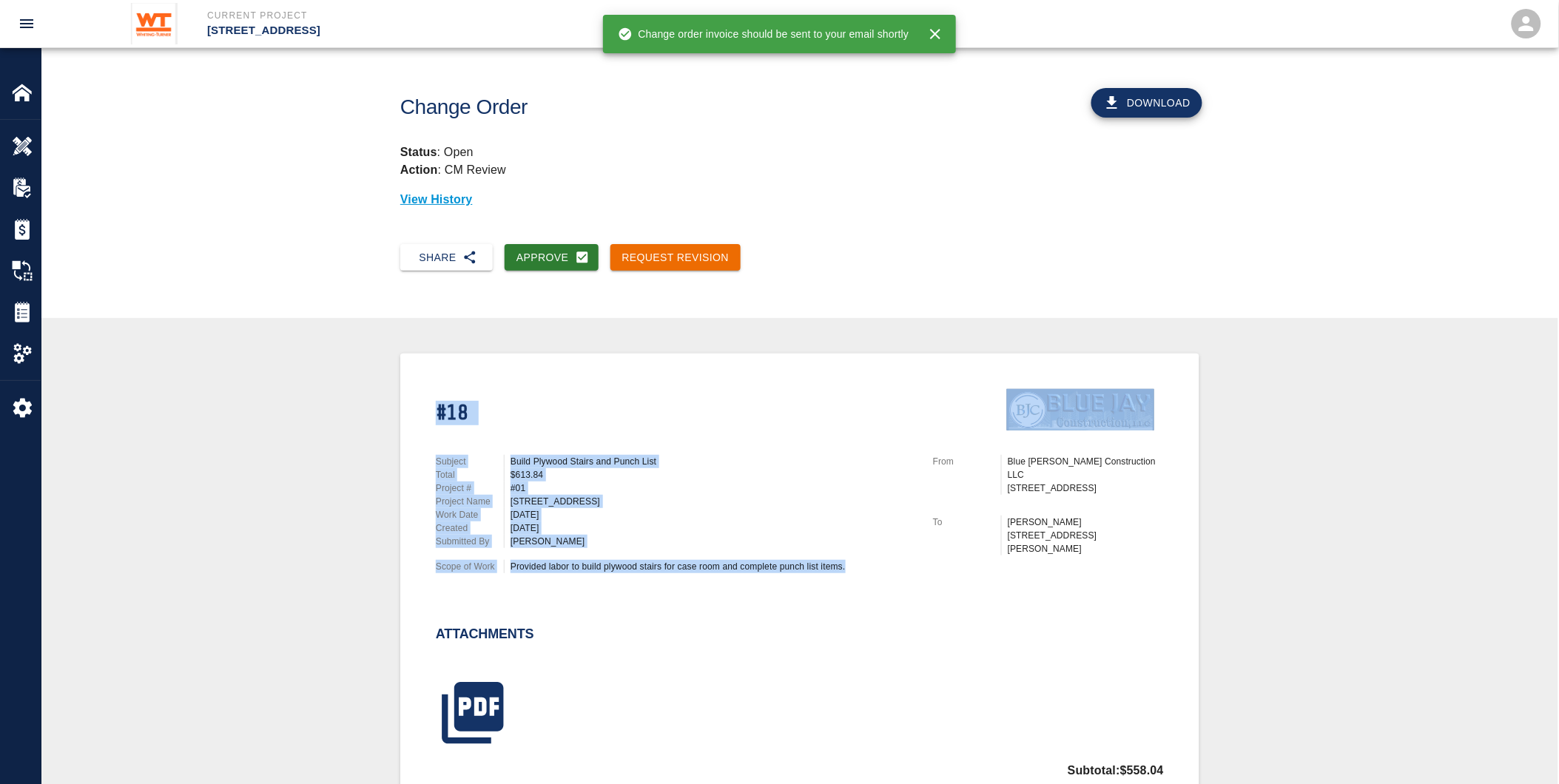
drag, startPoint x: 864, startPoint y: 560, endPoint x: 424, endPoint y: 362, distance: 482.5
click at [424, 362] on div "#18 Subject Build Plywood Stairs and Punch List Total $613.84 Project # #01 Pro…" at bounding box center [800, 646] width 799 height 586
drag, startPoint x: 424, startPoint y: 362, endPoint x: 1161, endPoint y: 580, distance: 768.6
click at [721, 551] on div "Subject Build Plywood Stairs and Punch List Total $613.84 Project # #01 Project…" at bounding box center [667, 517] width 497 height 160
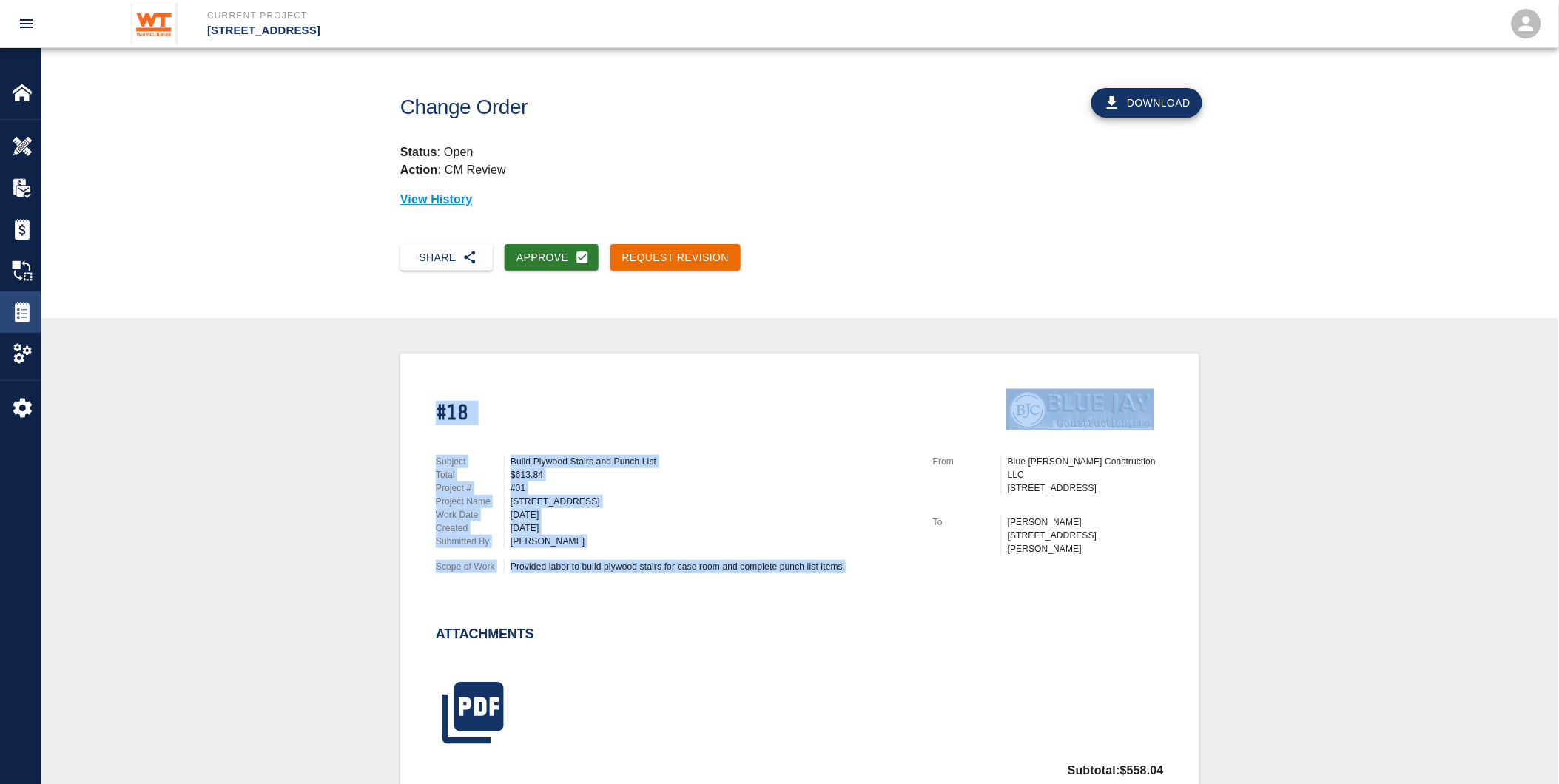
click at [23, 303] on img at bounding box center [22, 312] width 21 height 21
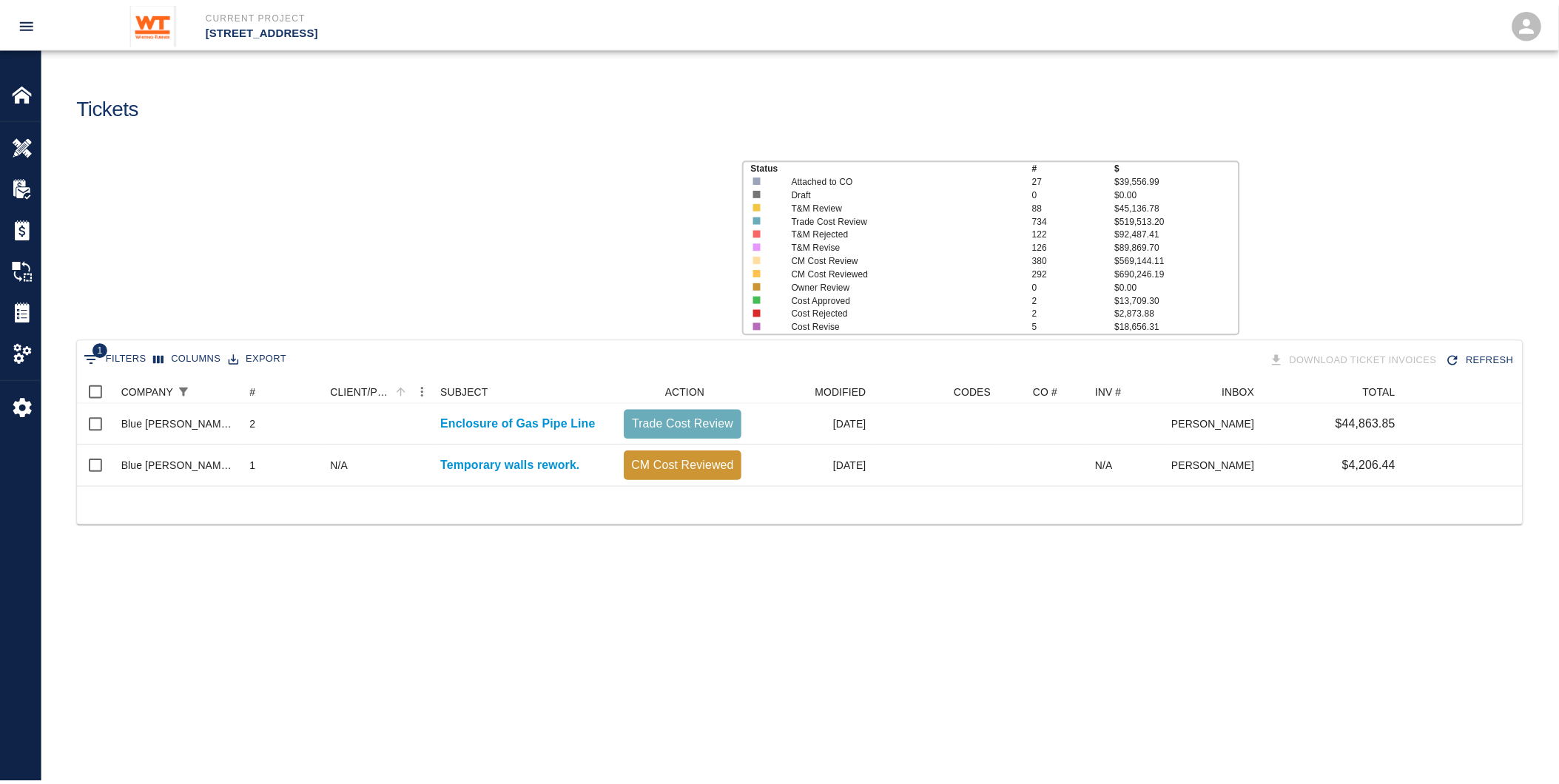
scroll to position [93, 1445]
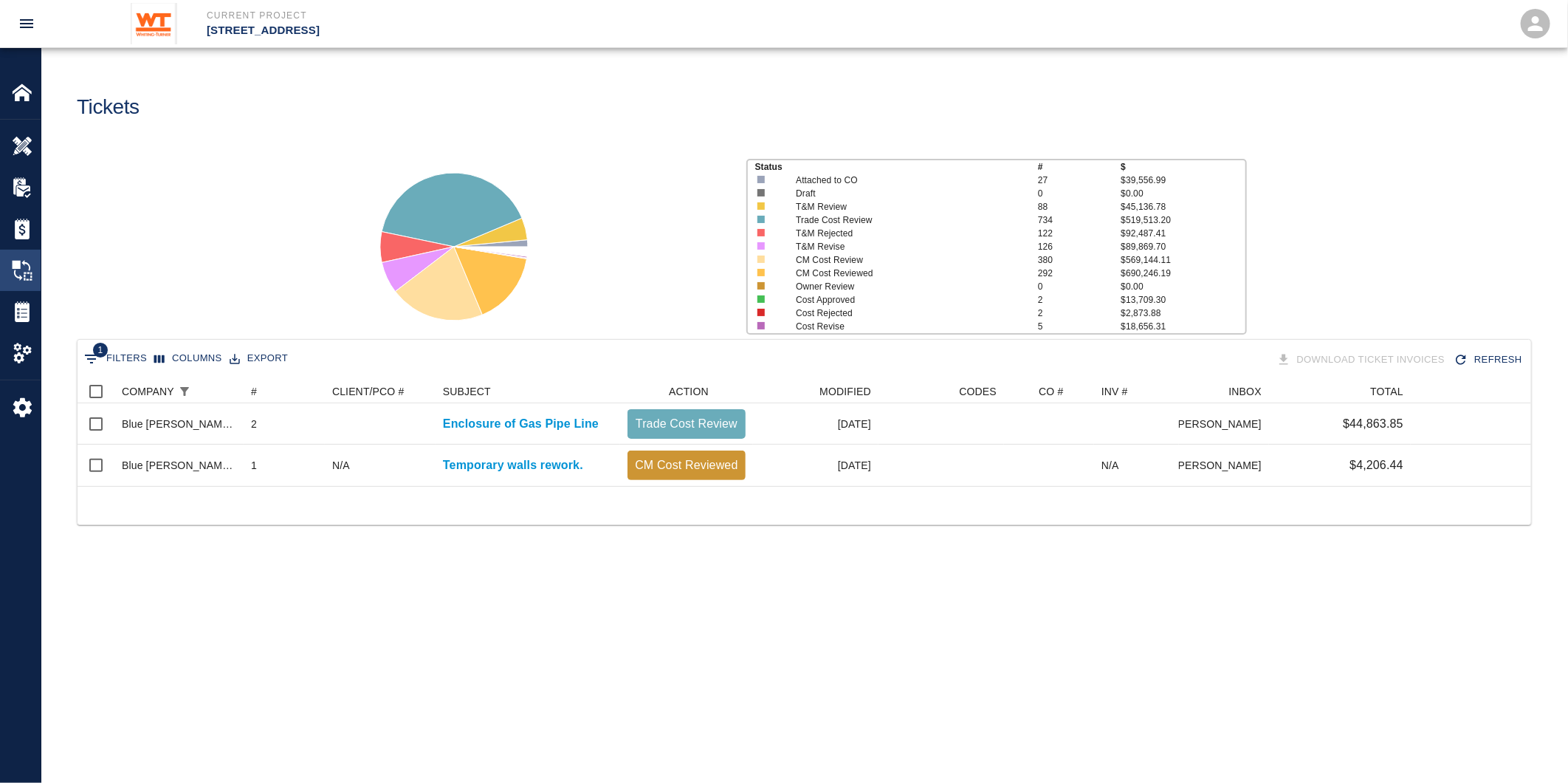
drag, startPoint x: 25, startPoint y: 267, endPoint x: 33, endPoint y: 271, distance: 8.9
click at [25, 267] on img at bounding box center [22, 270] width 21 height 21
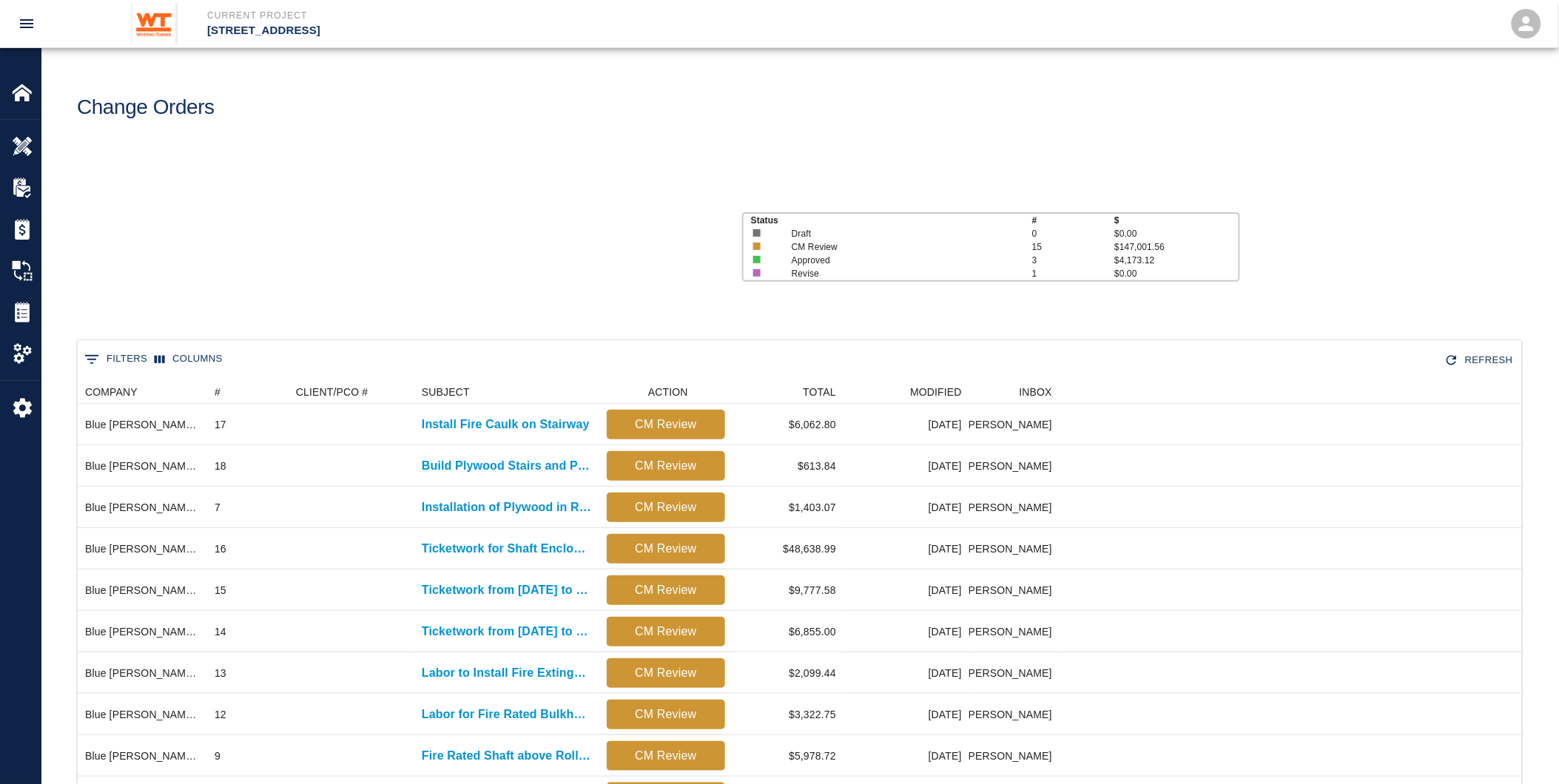
scroll to position [799, 1432]
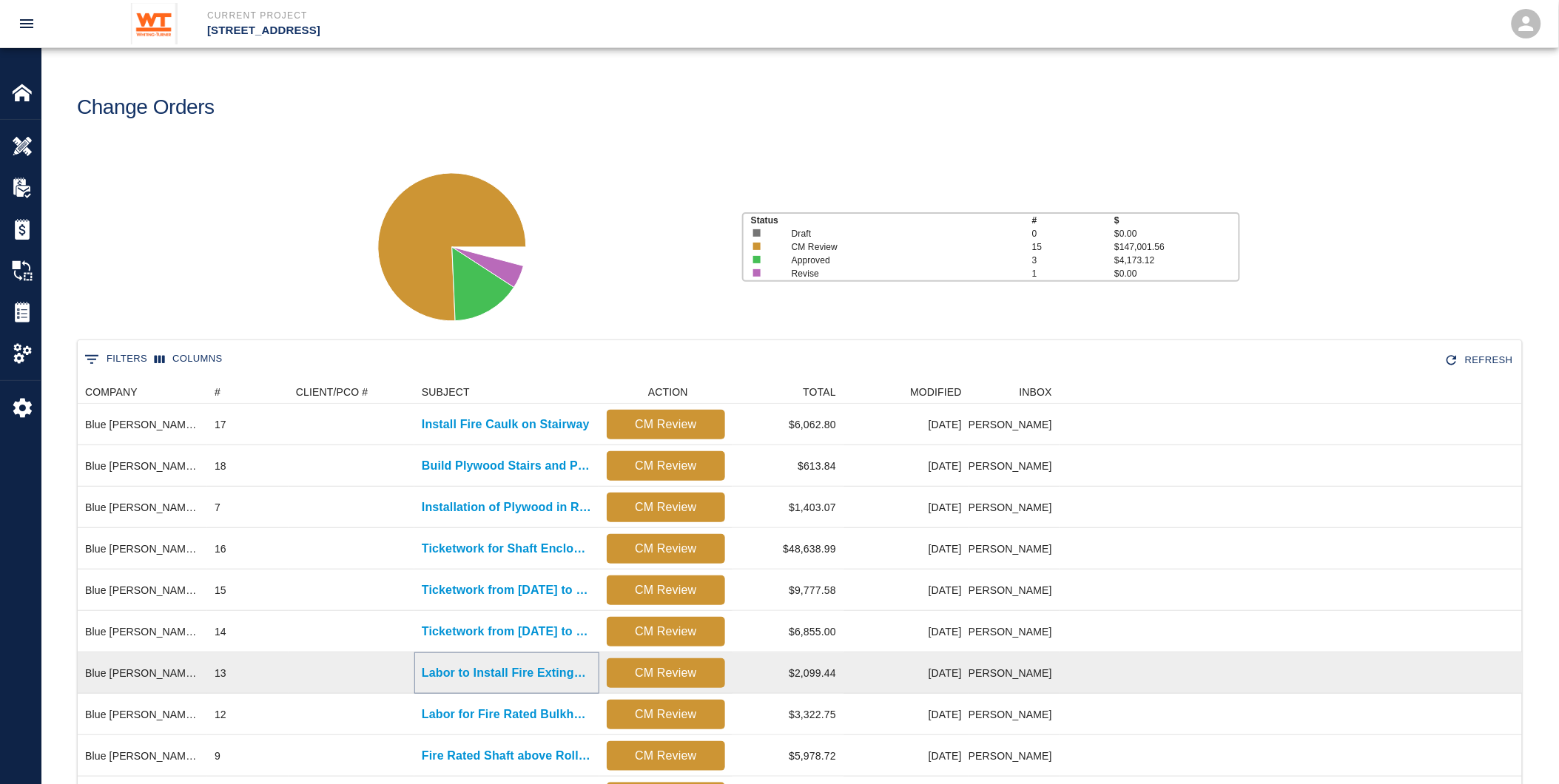
click at [446, 666] on p "Labor to Install Fire Extinguishers and Patching at [GEOGRAPHIC_DATA]" at bounding box center [506, 673] width 170 height 18
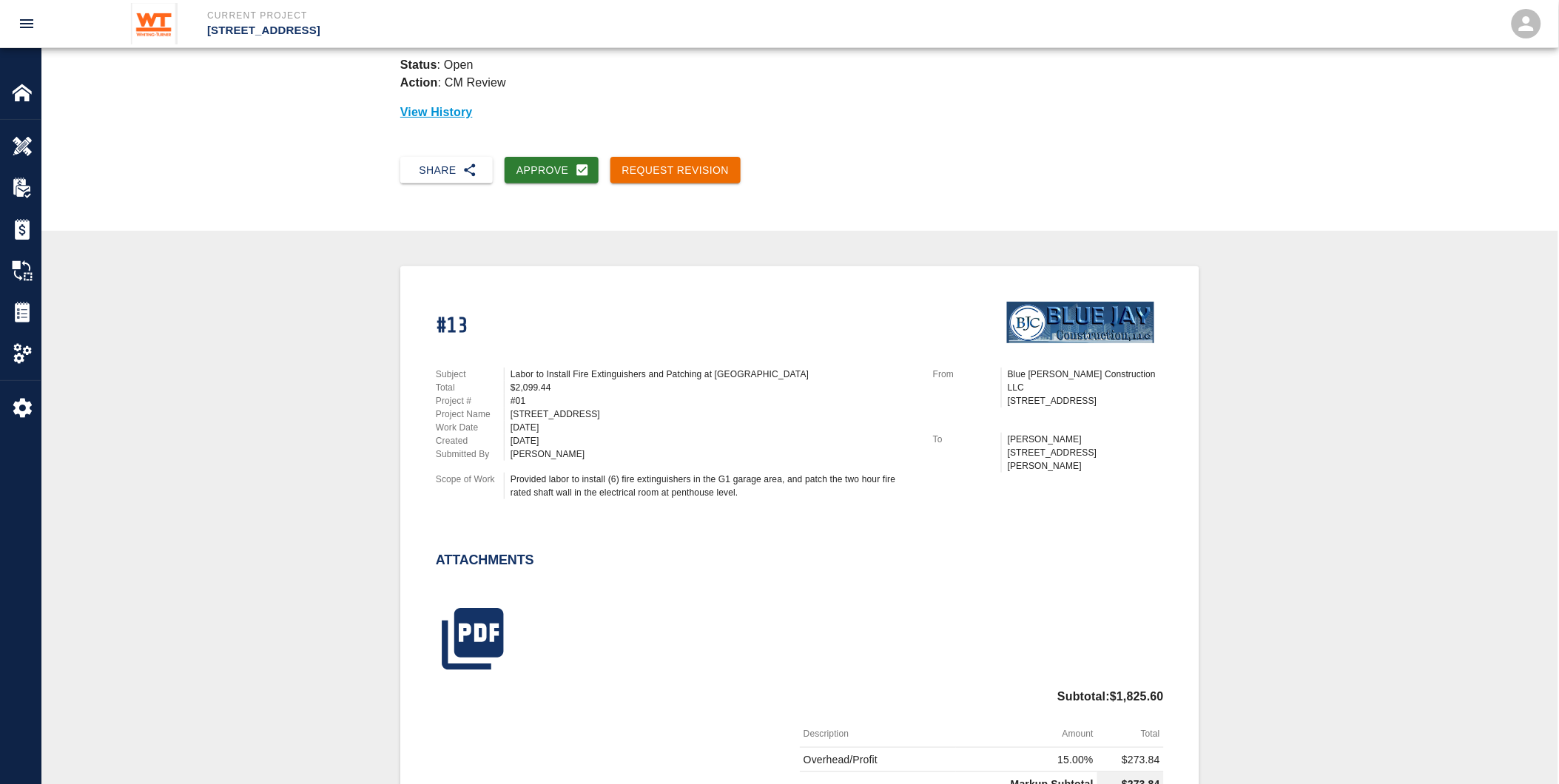
scroll to position [247, 0]
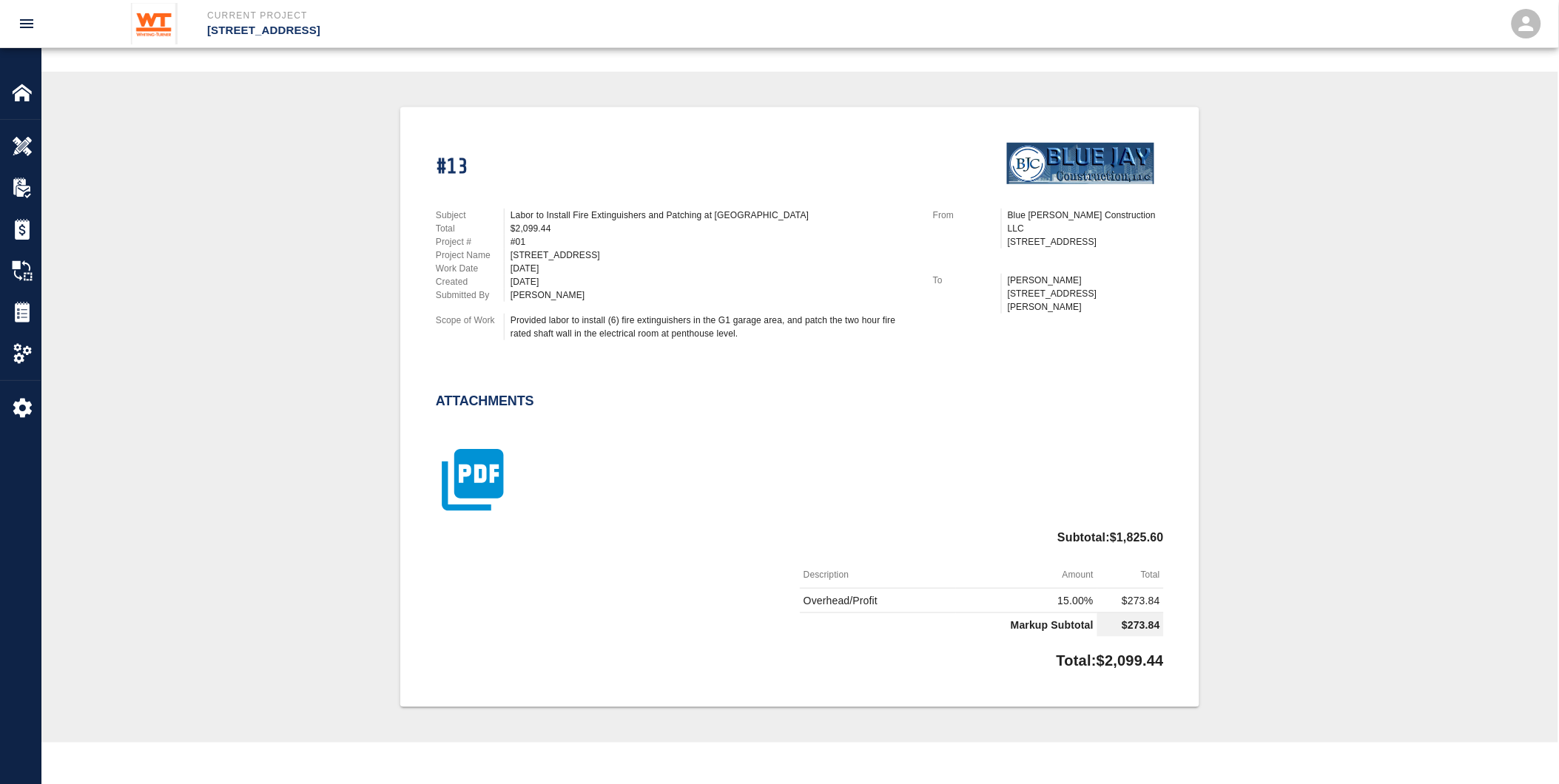
click at [472, 476] on icon "button" at bounding box center [473, 480] width 61 height 61
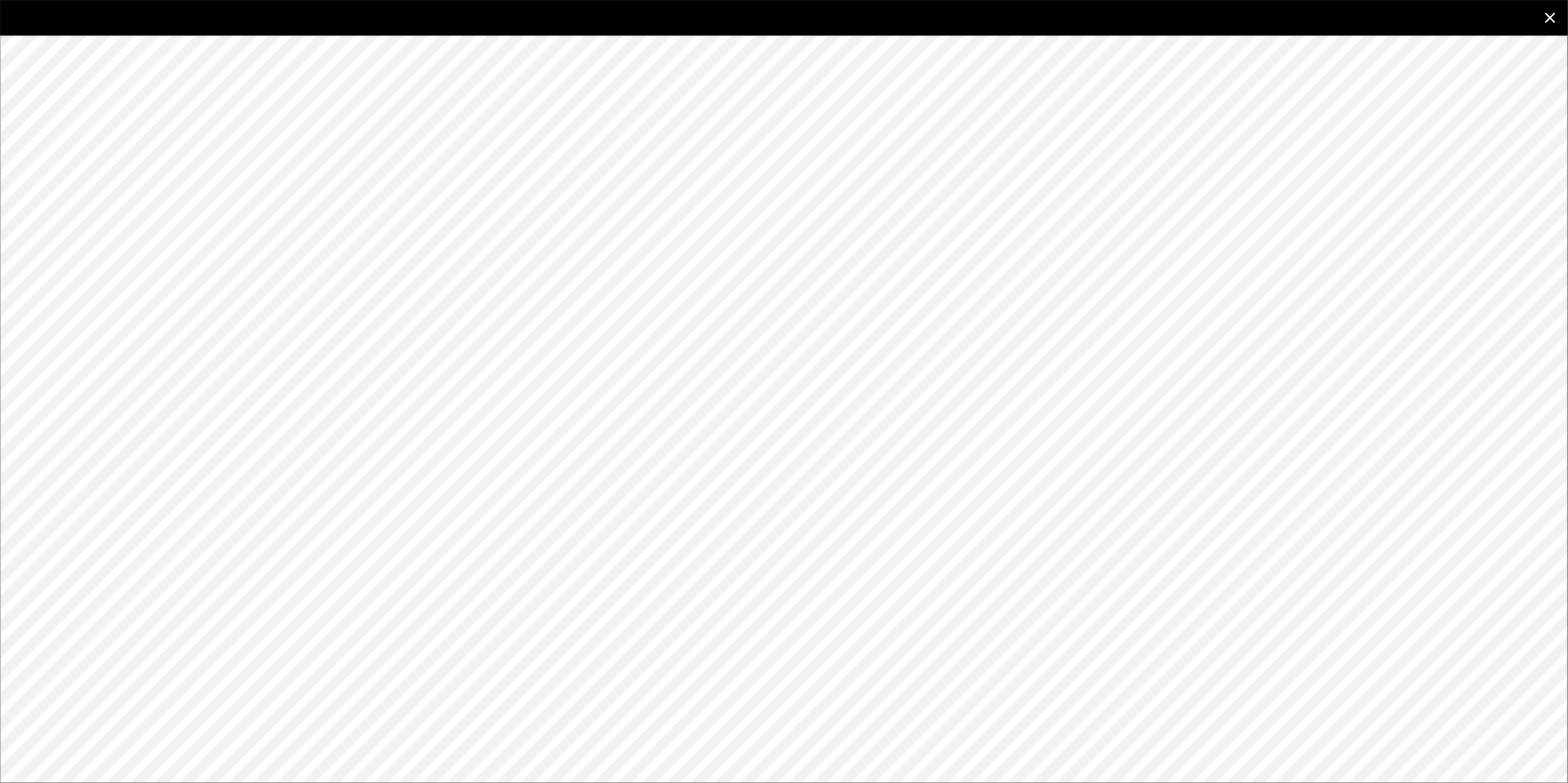
click at [1551, 10] on icon "close" at bounding box center [1550, 18] width 18 height 18
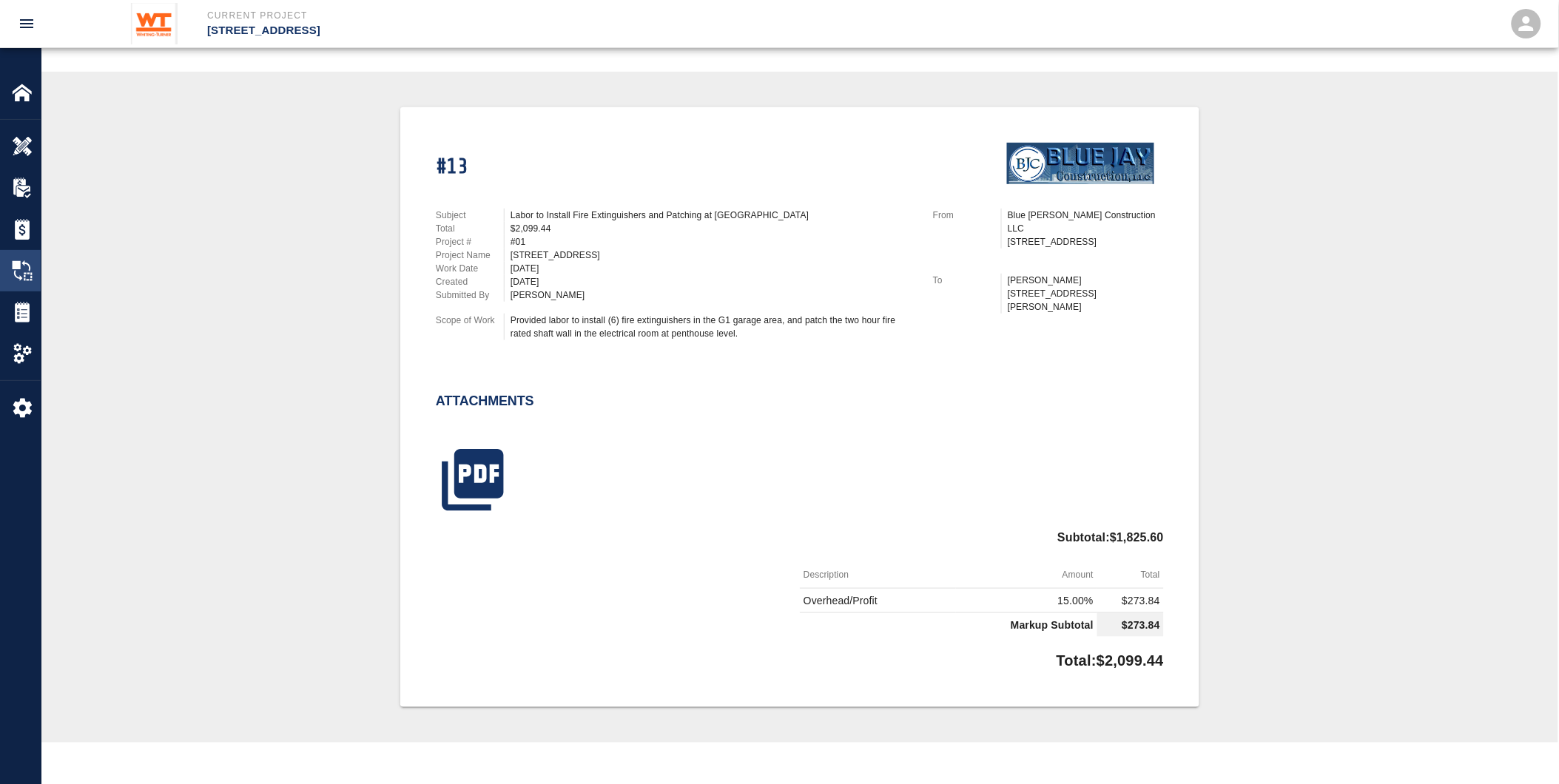
click at [26, 261] on img at bounding box center [22, 270] width 21 height 21
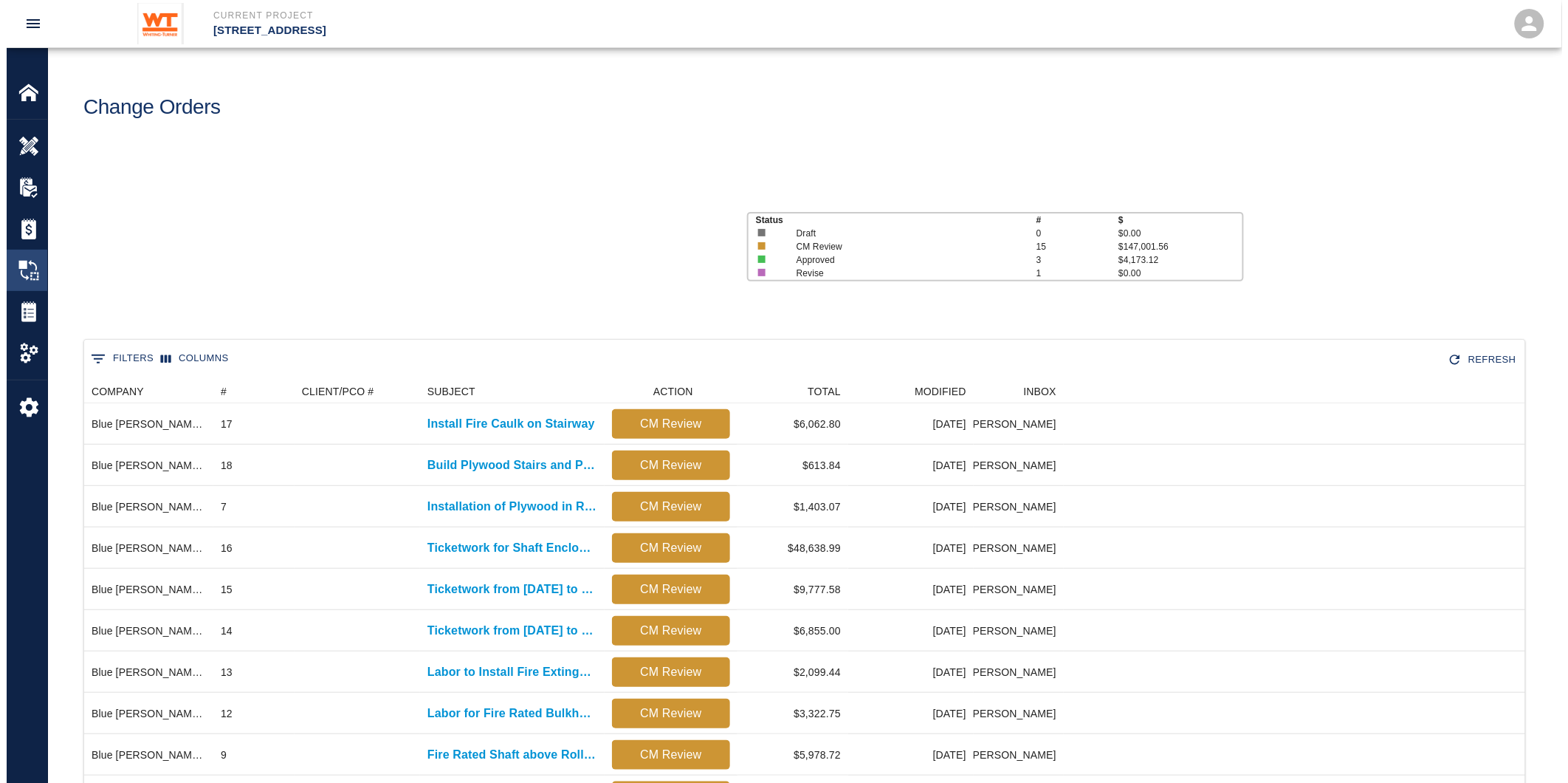
scroll to position [798, 1429]
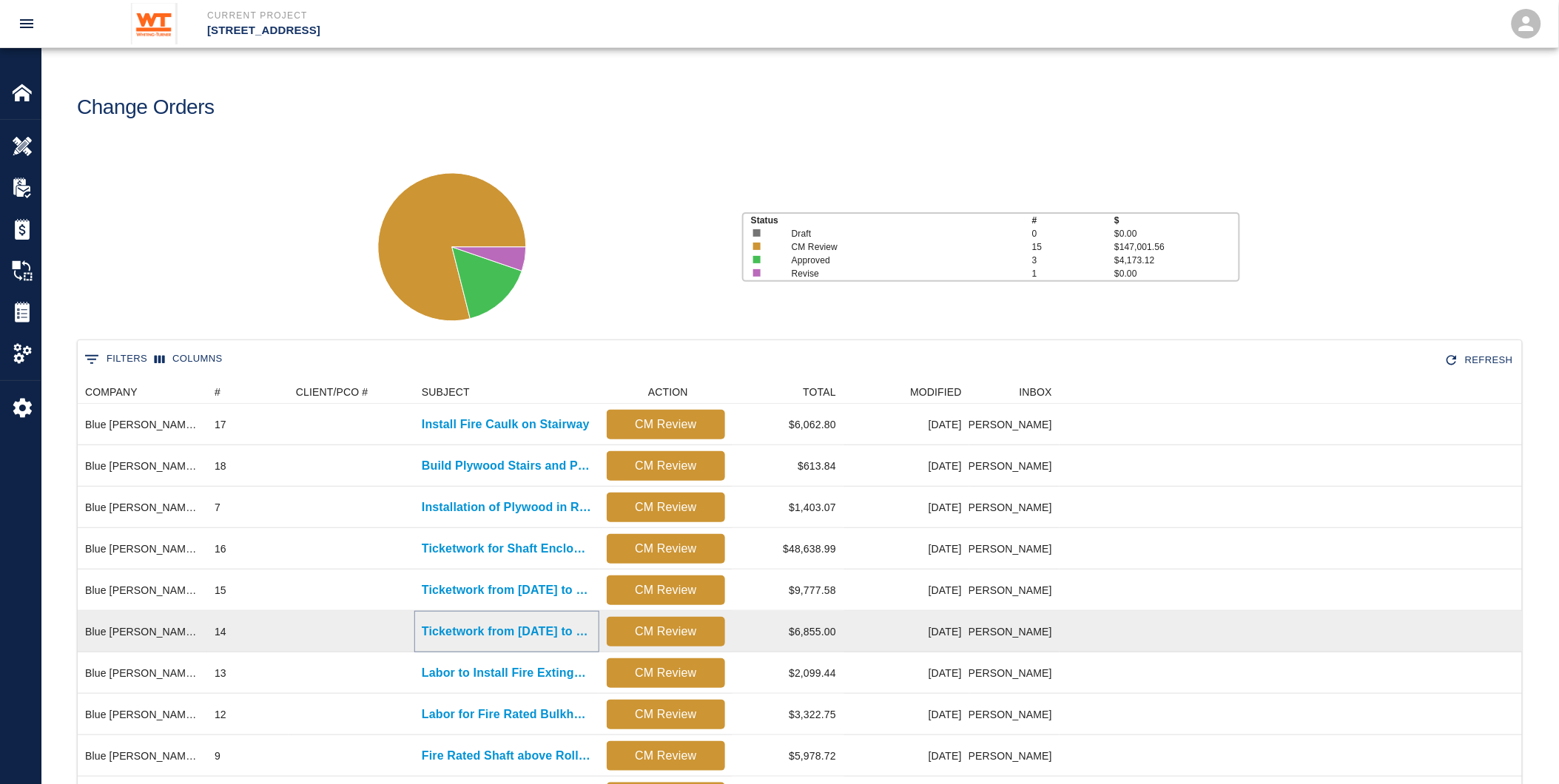
click at [491, 631] on p "Ticketwork from [DATE] to [DATE]" at bounding box center [506, 631] width 170 height 18
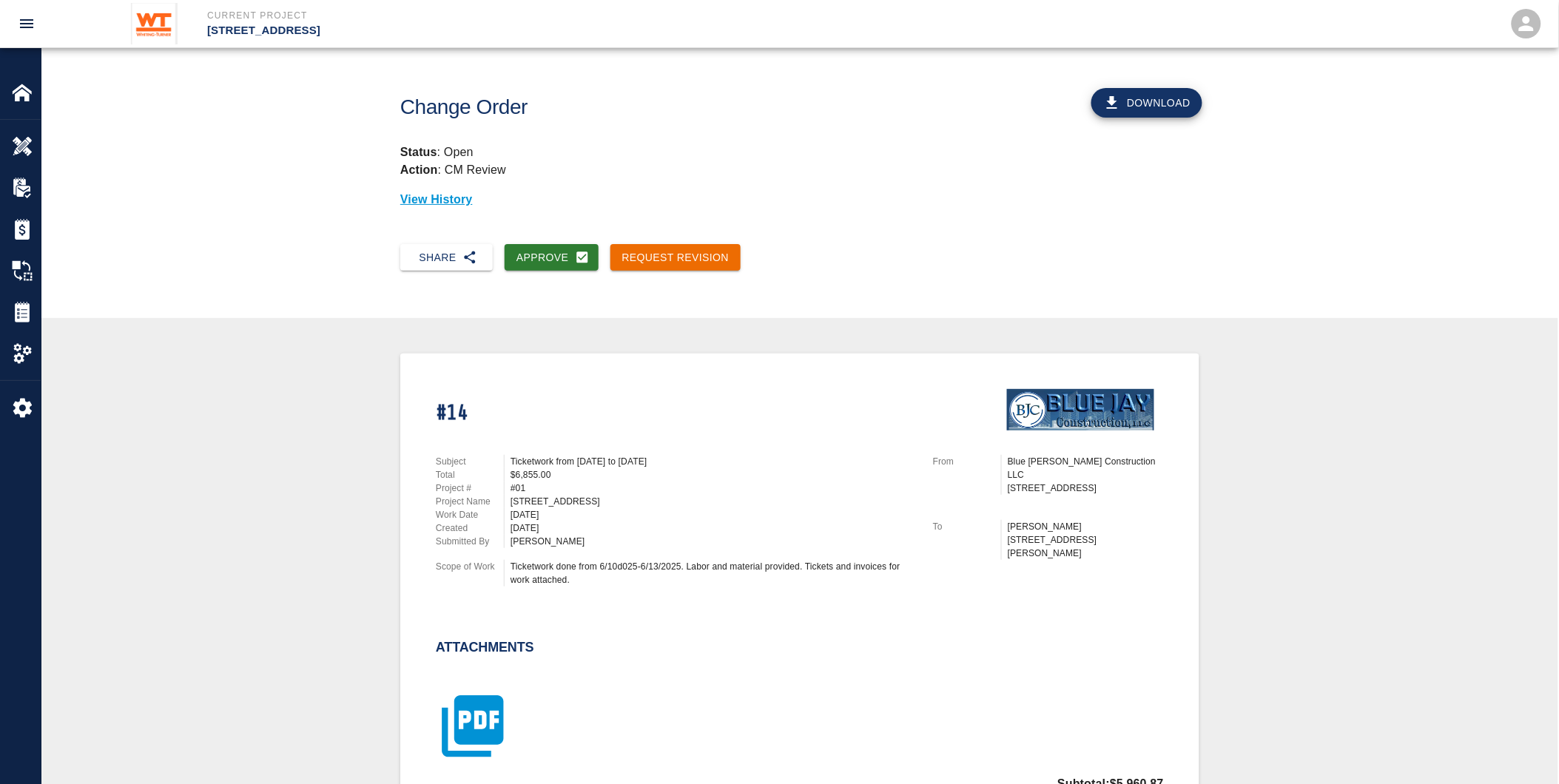
click at [474, 721] on icon "button" at bounding box center [473, 726] width 61 height 61
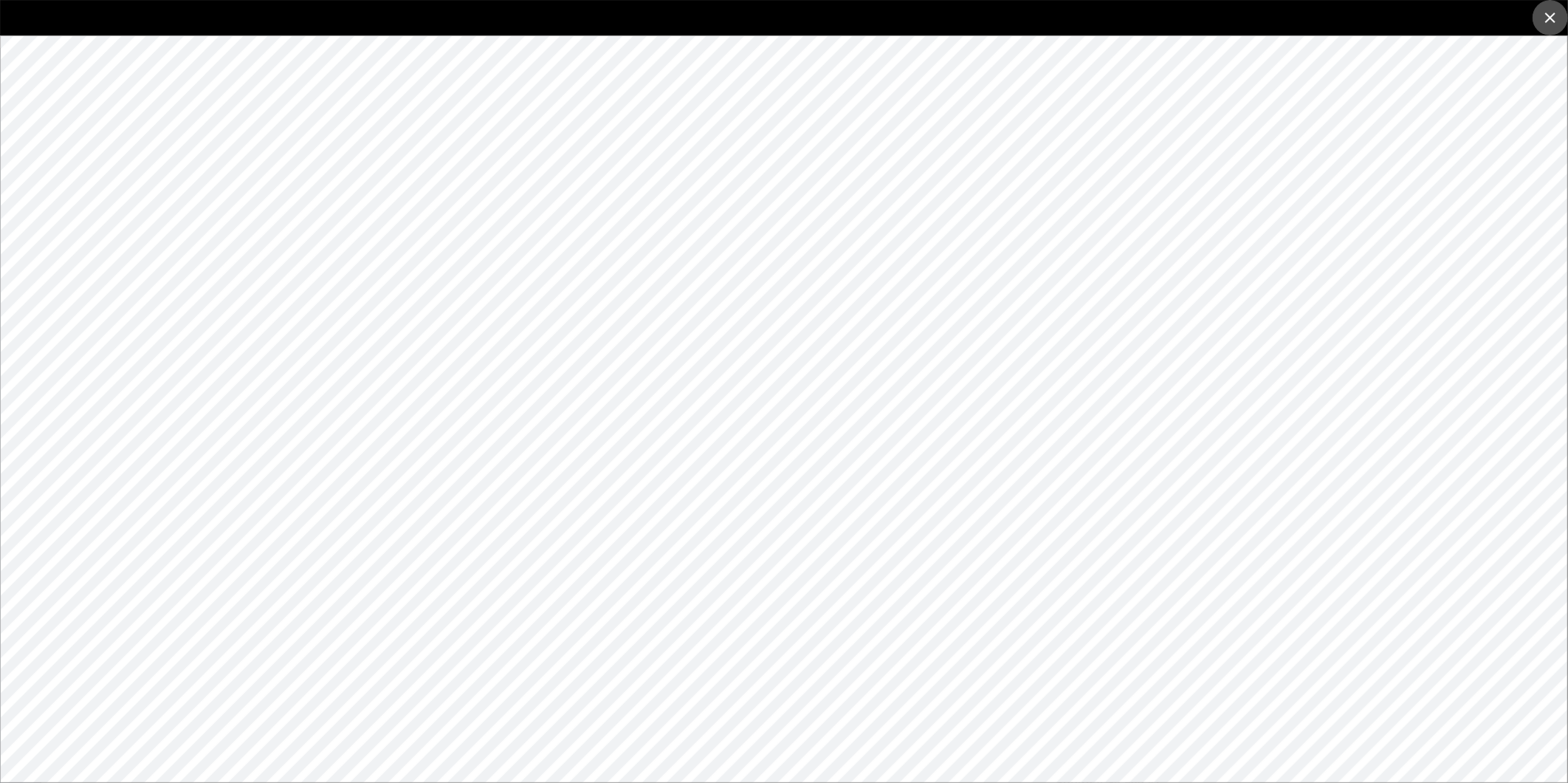
click at [1546, 12] on icon "close" at bounding box center [1550, 18] width 18 height 18
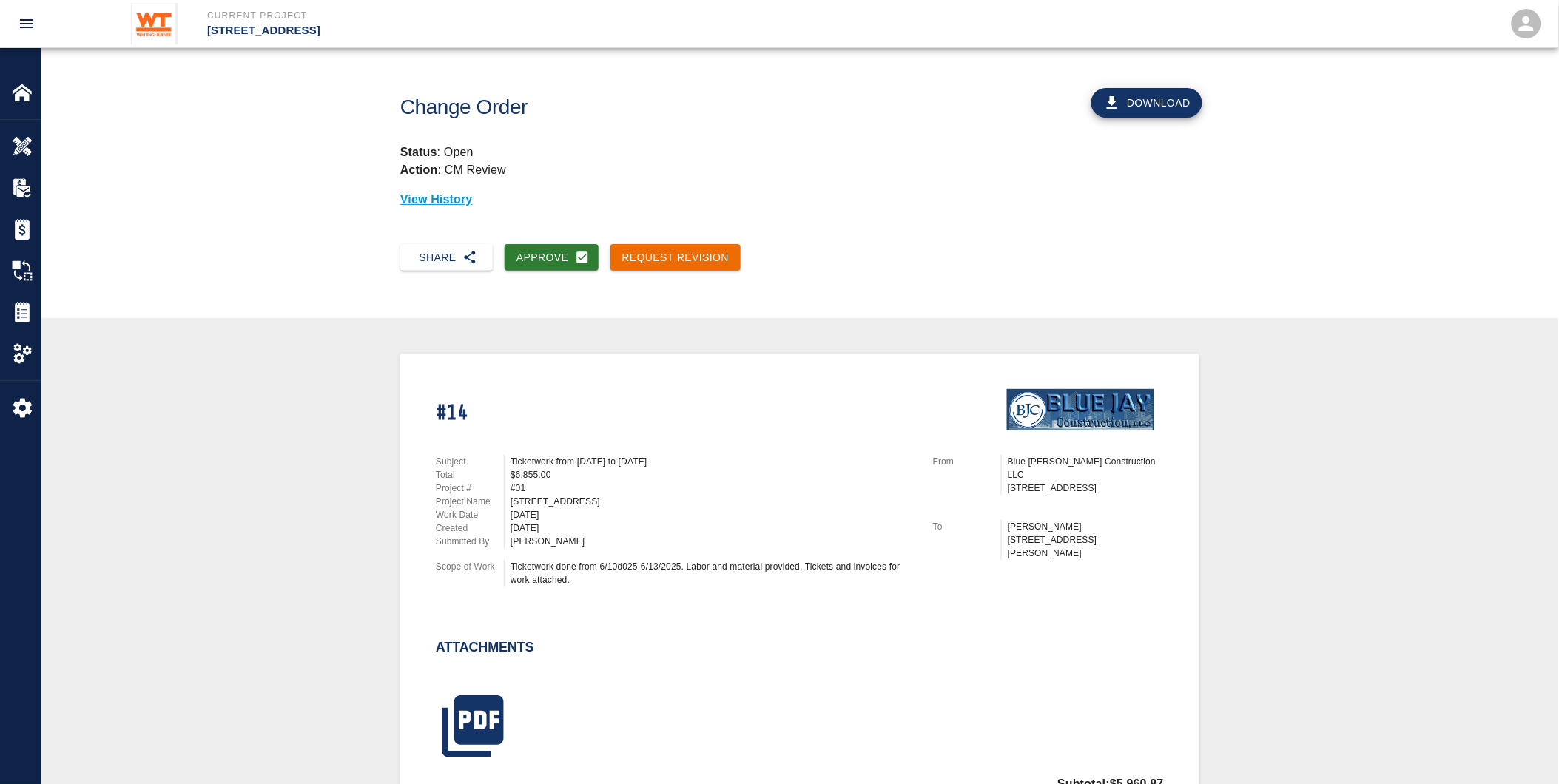
click at [47, 308] on main "Change Order Download Status : Open Action : CM Review View History Share Appro…" at bounding box center [799, 392] width 1517 height 784
click at [21, 304] on img at bounding box center [22, 312] width 21 height 21
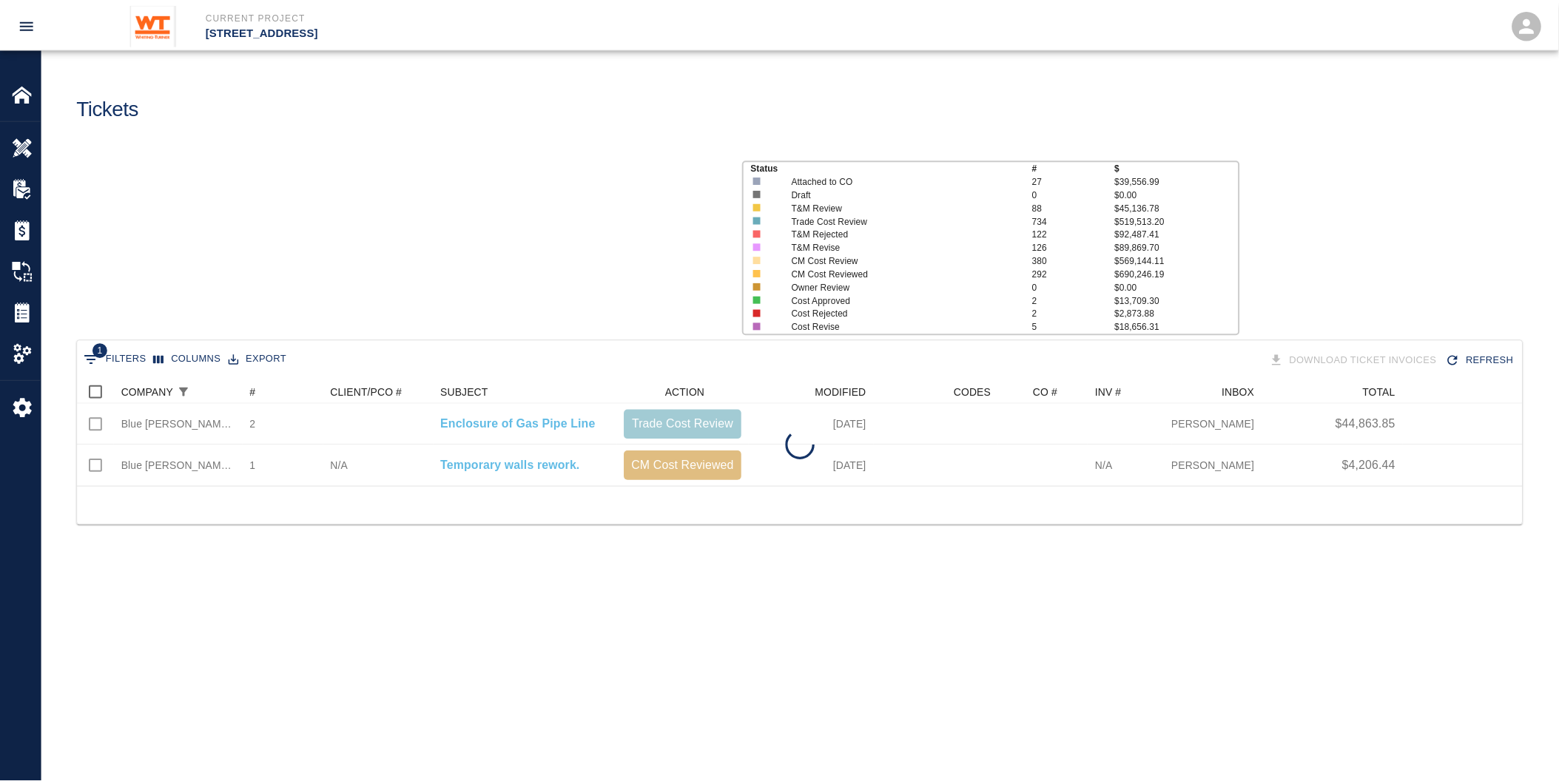
scroll to position [93, 1445]
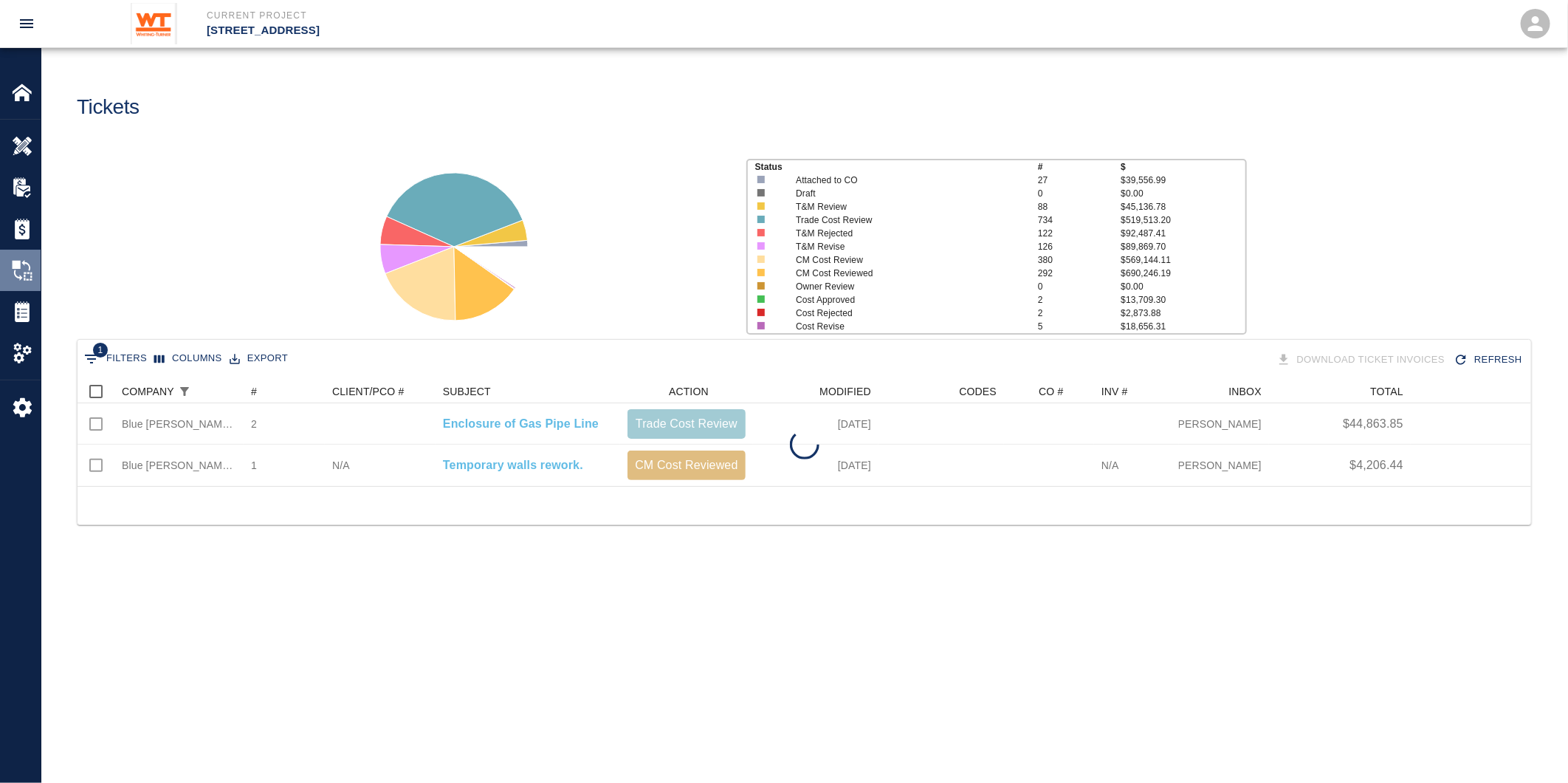
click at [18, 264] on img at bounding box center [22, 270] width 21 height 21
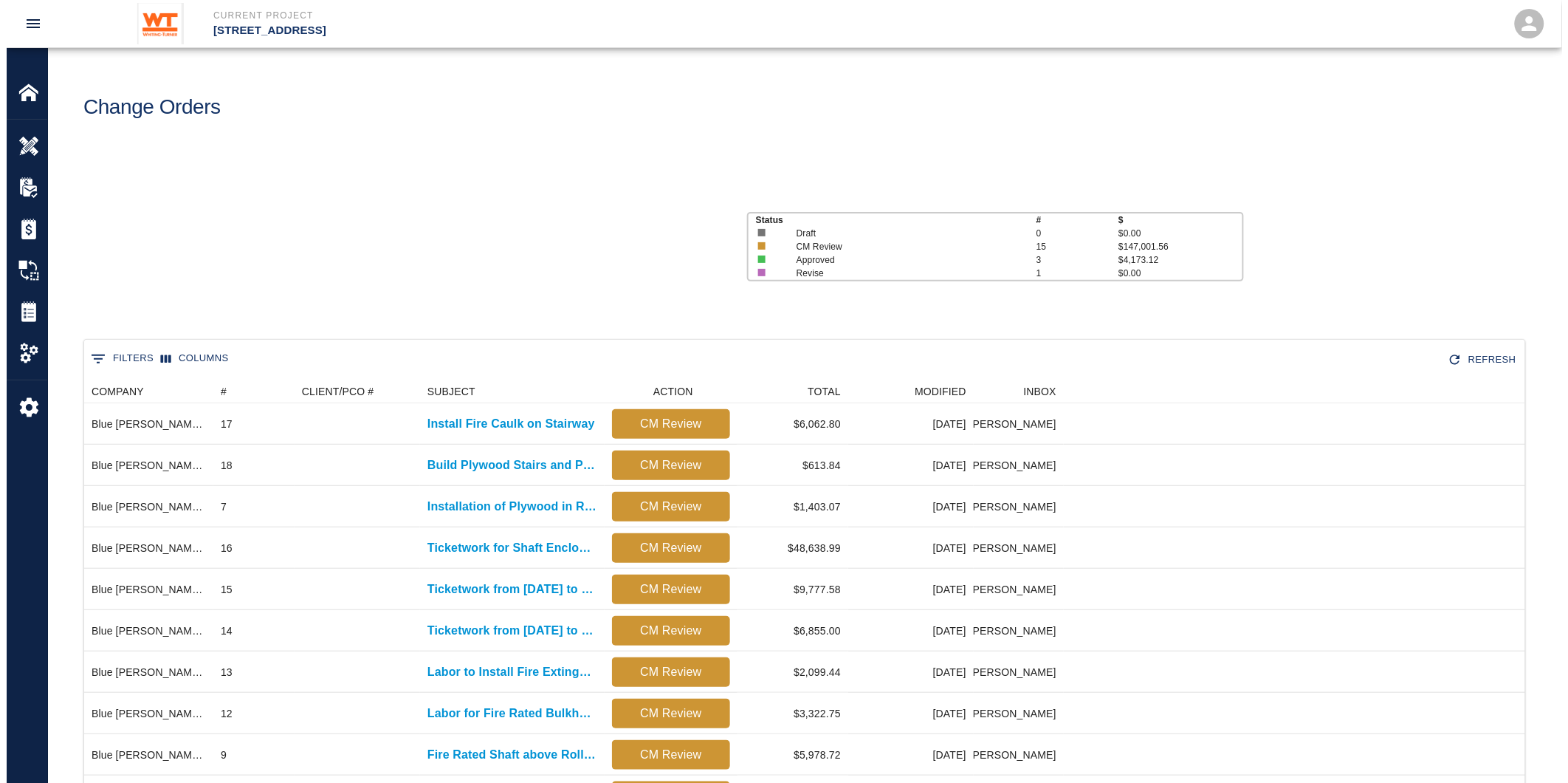
scroll to position [798, 1429]
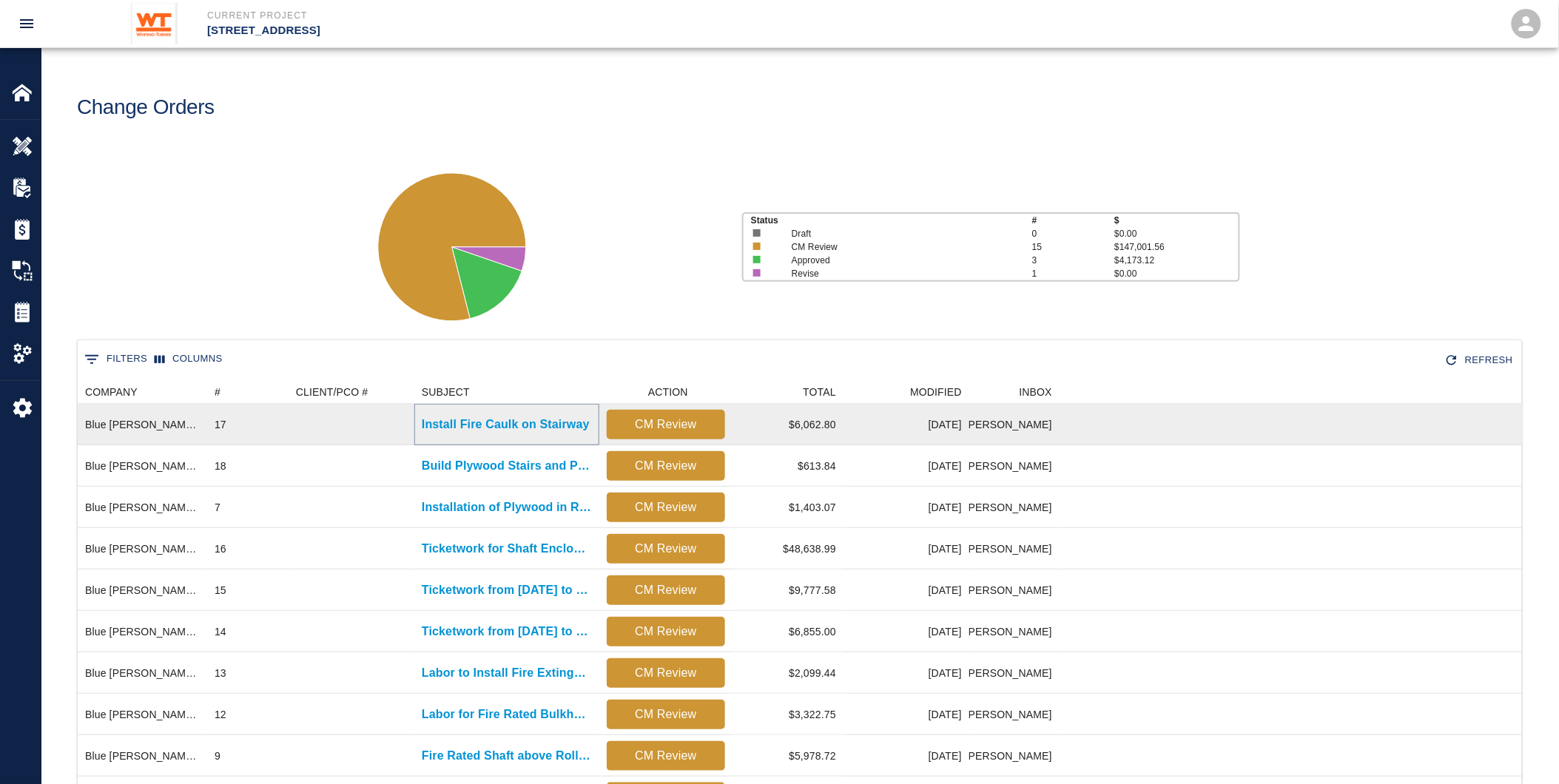
click at [515, 418] on p "Install Fire Caulk on Stairway" at bounding box center [505, 424] width 168 height 18
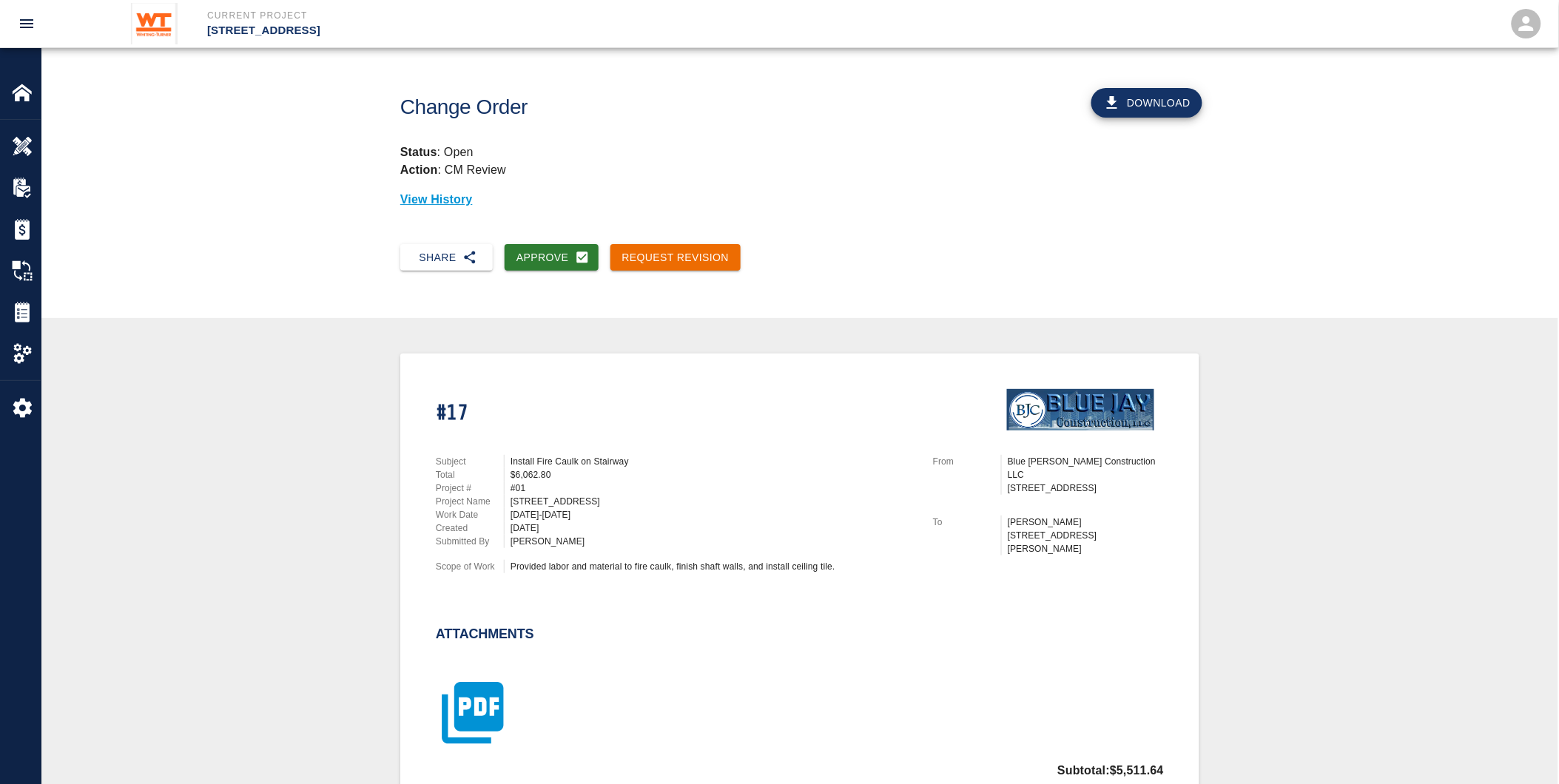
click at [481, 702] on icon "button" at bounding box center [473, 713] width 61 height 61
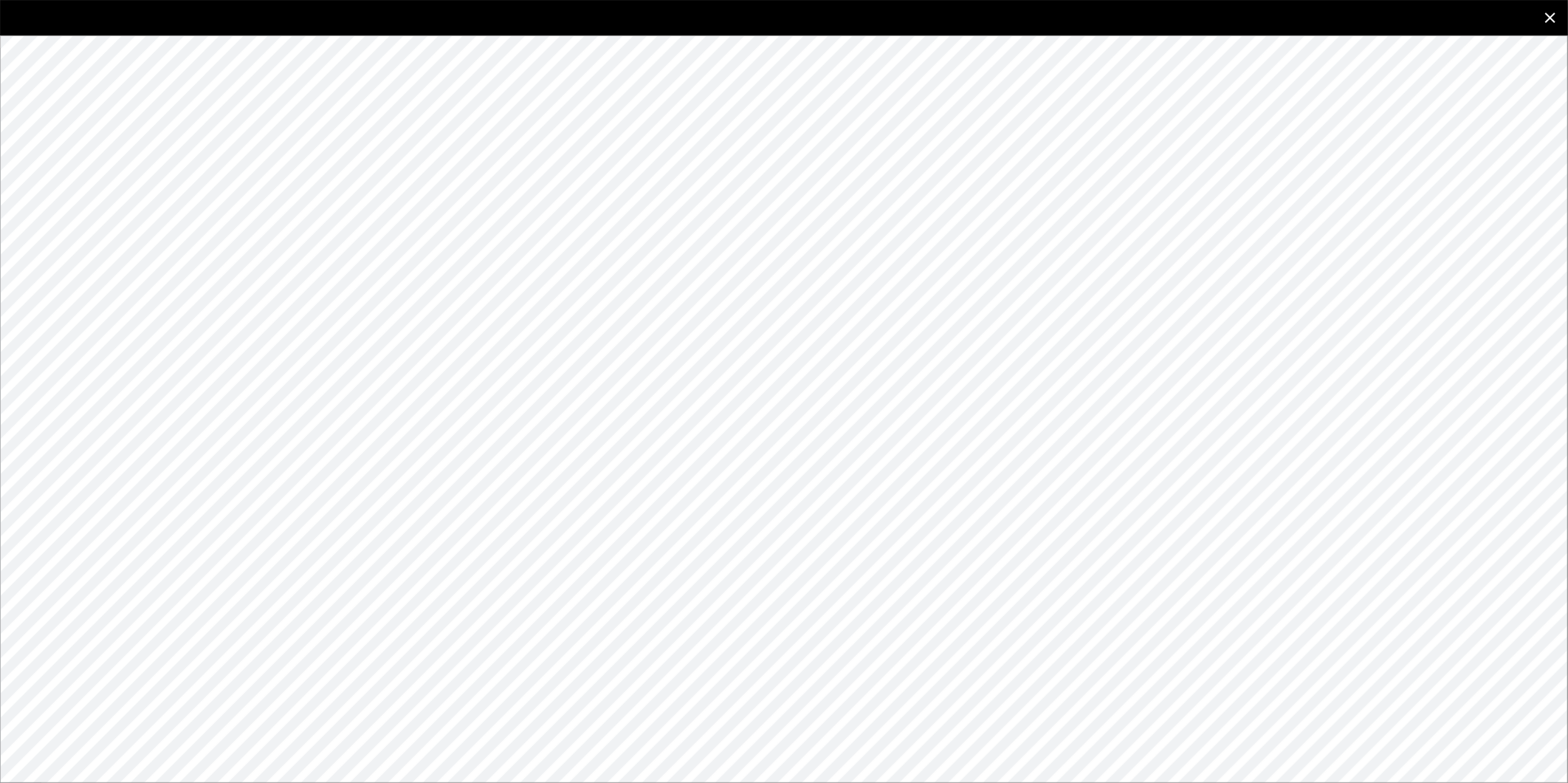
click at [1553, 19] on icon "close" at bounding box center [1550, 18] width 10 height 10
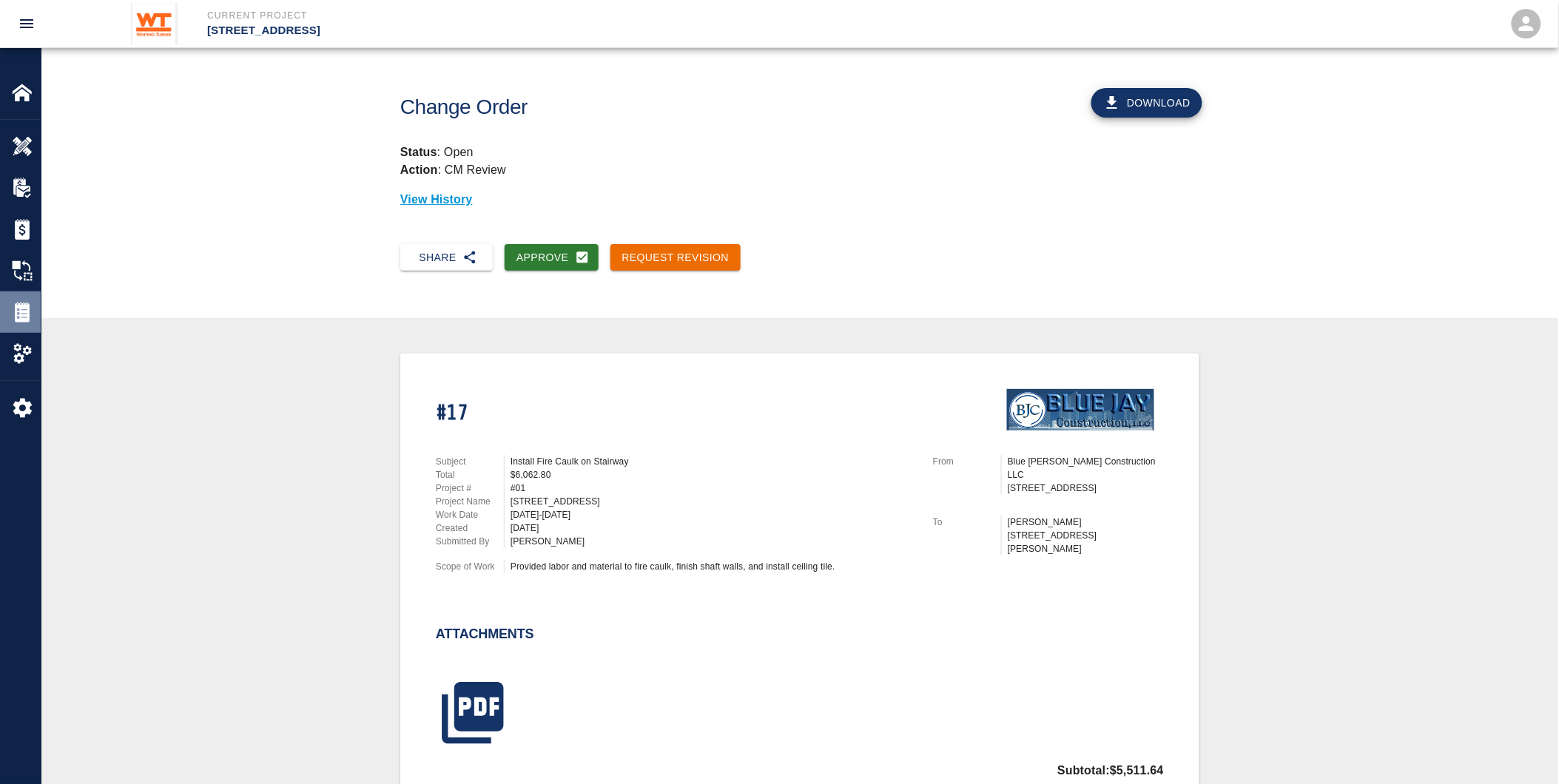
click at [21, 308] on img at bounding box center [22, 312] width 21 height 21
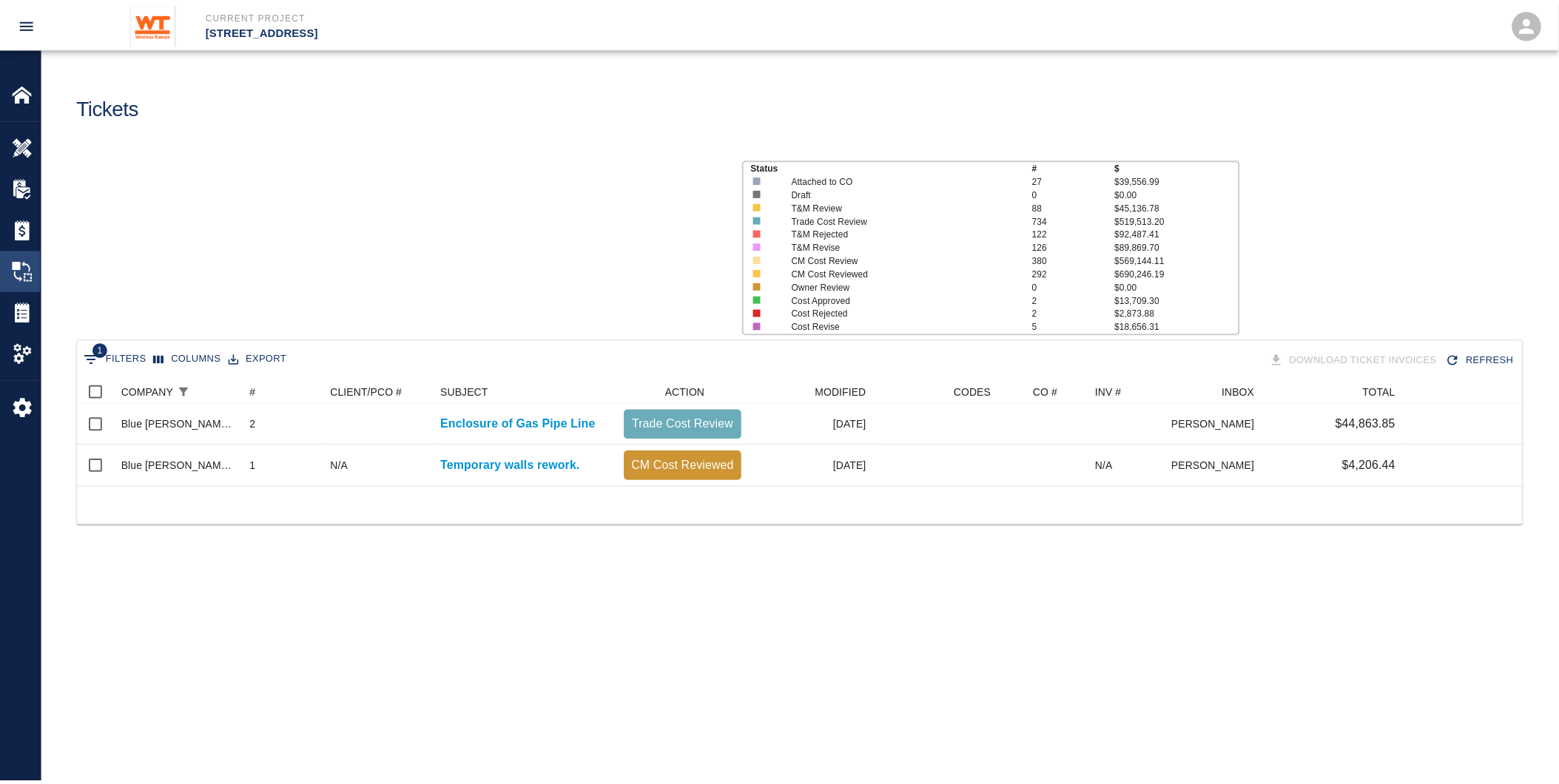
scroll to position [93, 1445]
click at [20, 258] on div "Change Orders" at bounding box center [20, 270] width 40 height 41
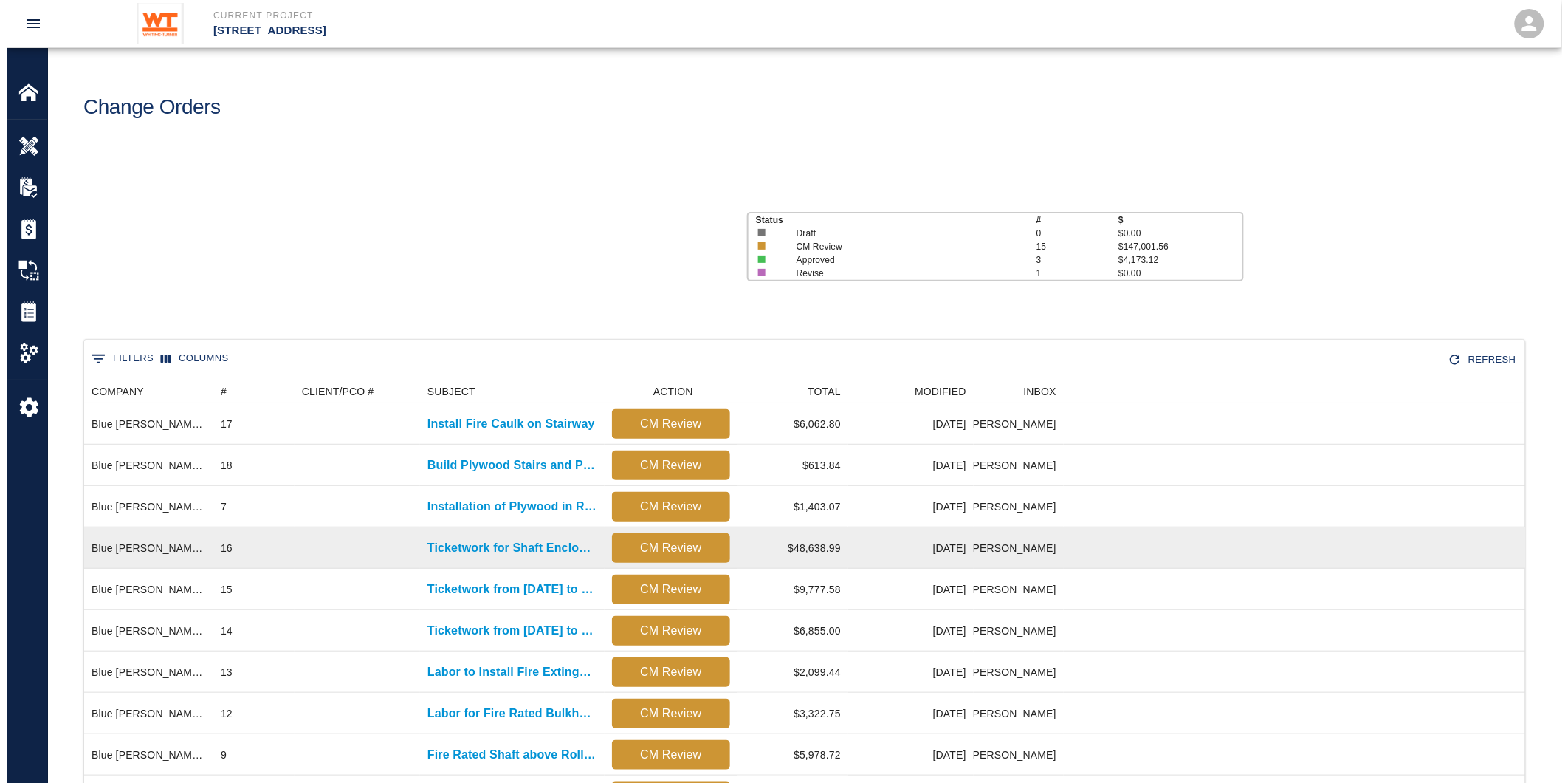
scroll to position [798, 1429]
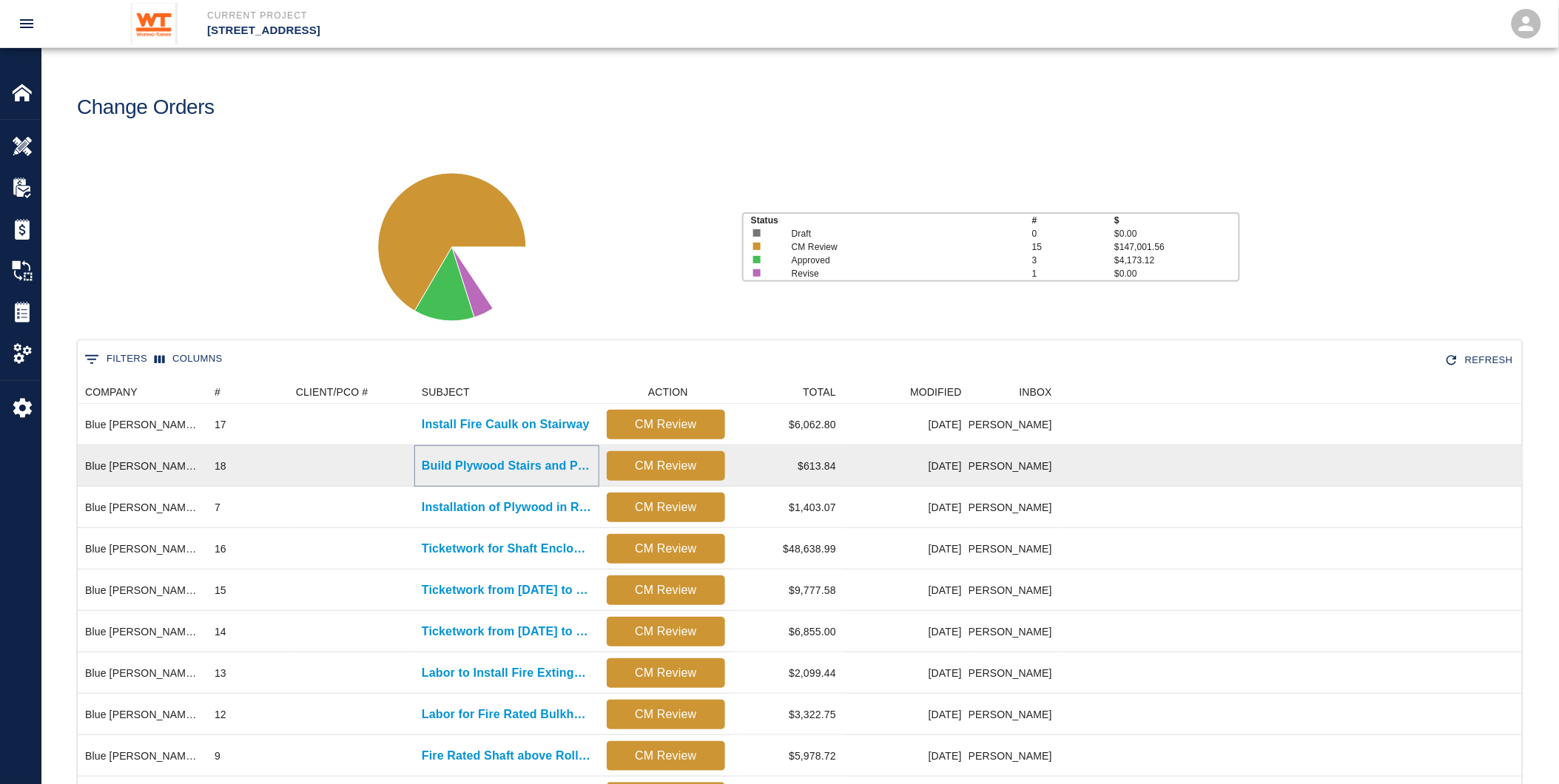
click at [478, 457] on p "Build Plywood Stairs and Punch List" at bounding box center [506, 465] width 170 height 18
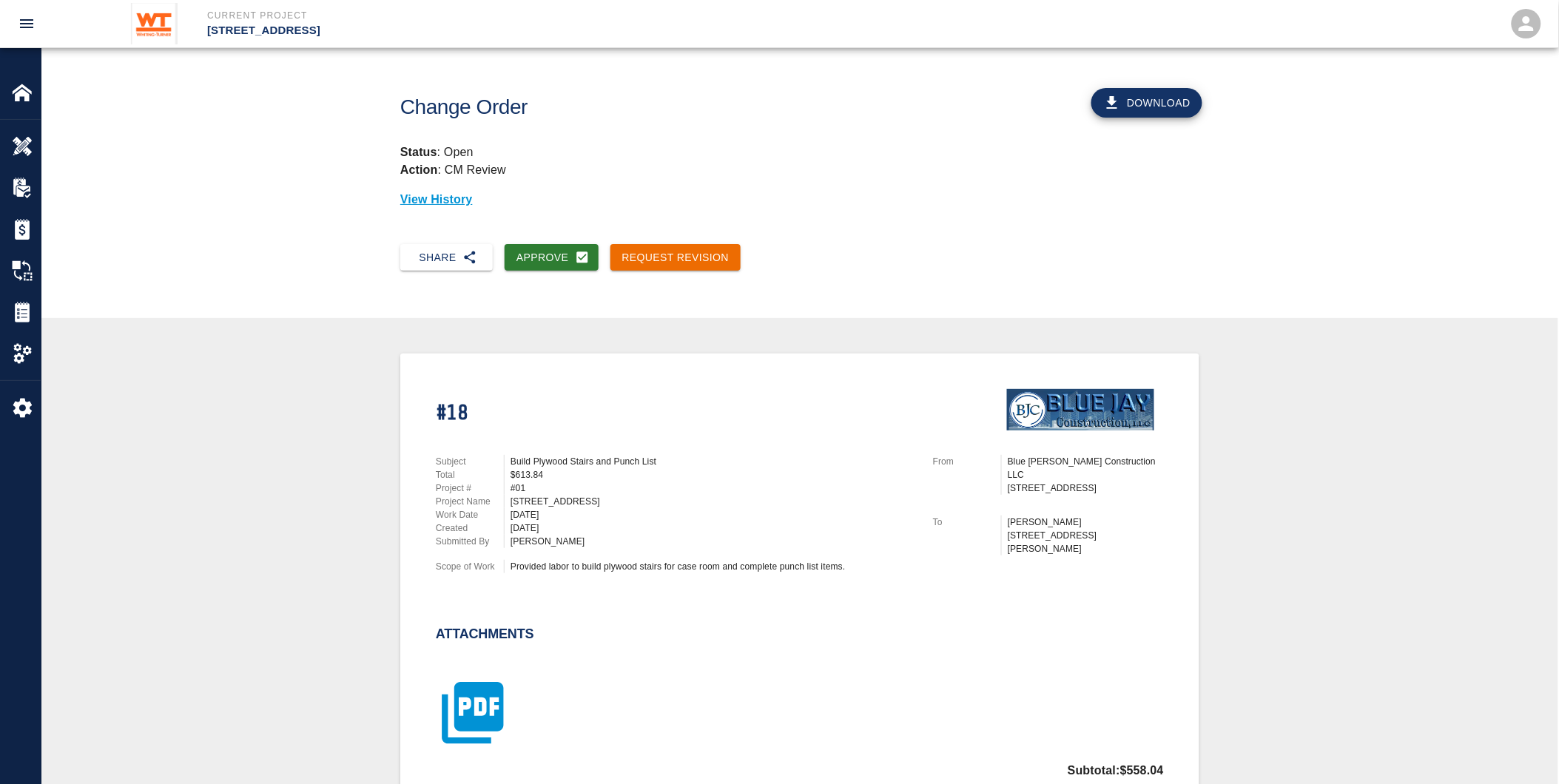
click at [453, 700] on icon "button" at bounding box center [473, 712] width 74 height 74
